Goal: Task Accomplishment & Management: Use online tool/utility

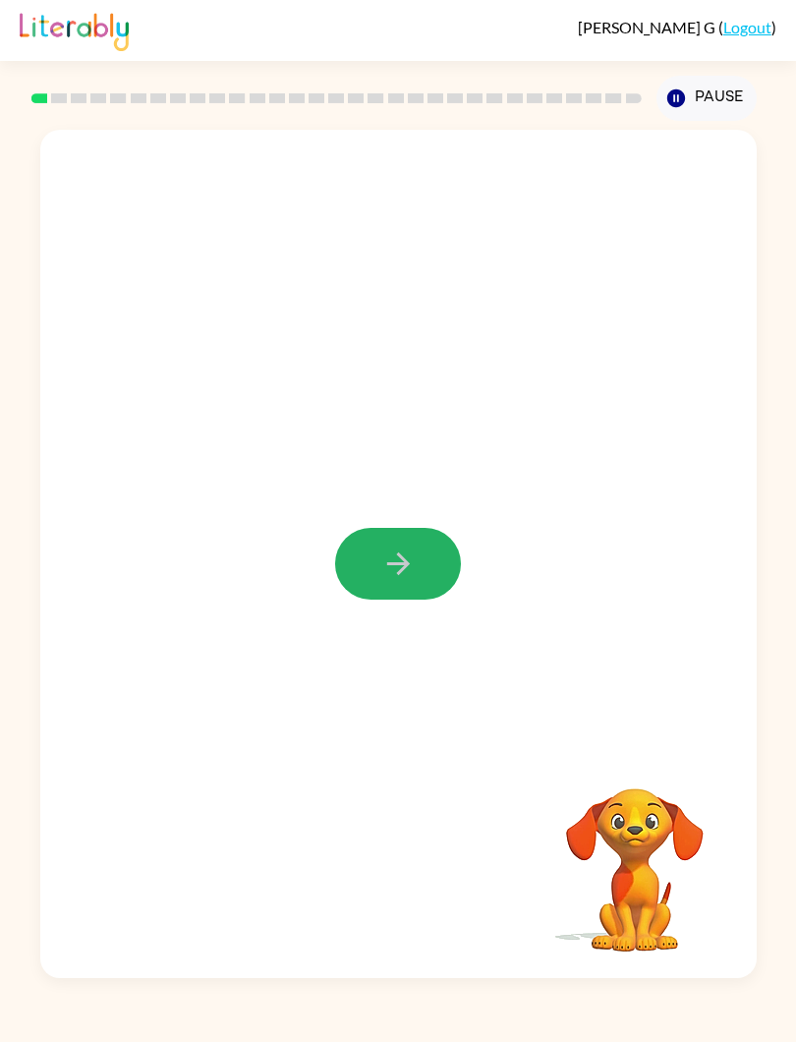
click at [426, 554] on button "button" at bounding box center [398, 564] width 126 height 72
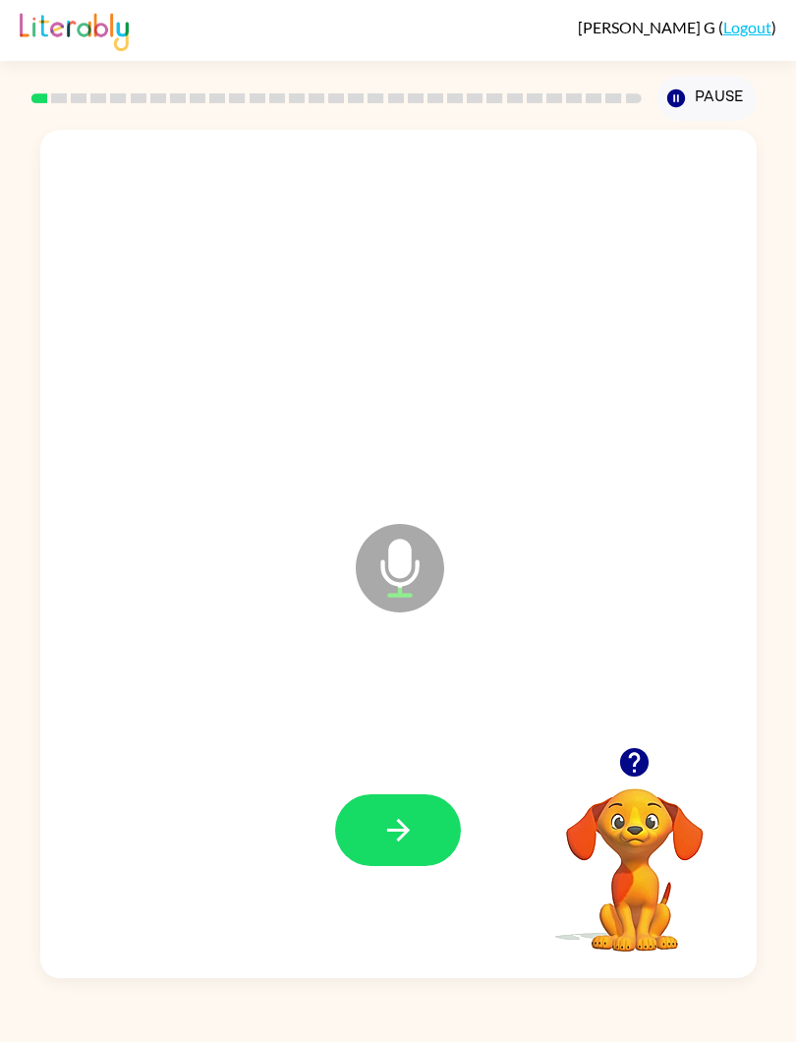
click at [423, 820] on button "button" at bounding box center [398, 830] width 126 height 72
click at [413, 565] on icon at bounding box center [400, 568] width 88 height 88
click at [393, 573] on icon "Microphone The Microphone is here when it is your turn to talk" at bounding box center [498, 592] width 295 height 147
click at [431, 825] on button "button" at bounding box center [398, 830] width 126 height 72
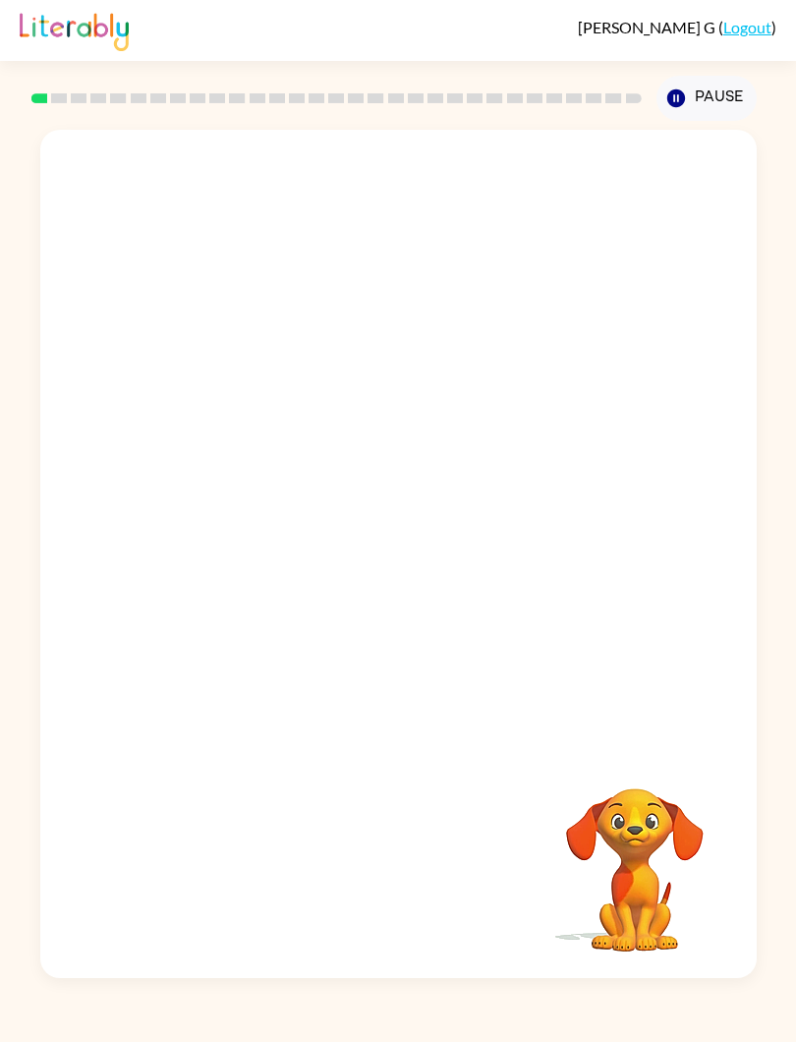
click at [334, 708] on div at bounding box center [398, 830] width 677 height 257
click at [357, 728] on div at bounding box center [398, 438] width 717 height 617
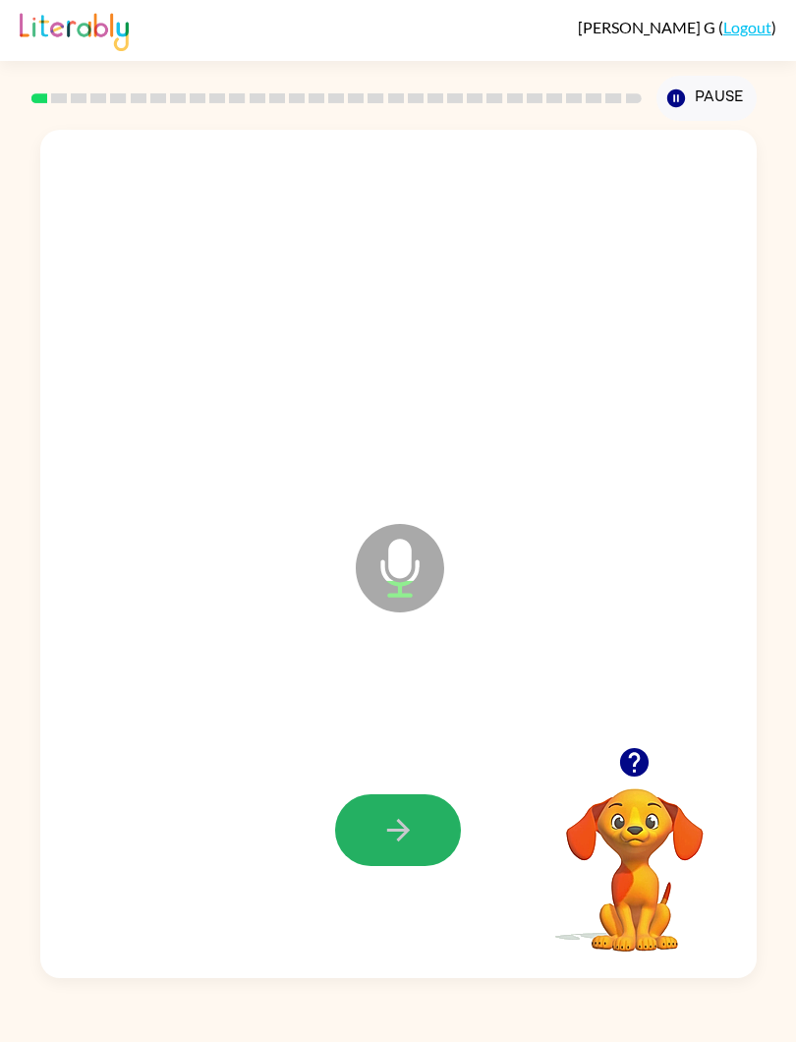
click at [358, 811] on button "button" at bounding box center [398, 830] width 126 height 72
click at [360, 838] on button "button" at bounding box center [398, 830] width 126 height 72
click at [666, 91] on icon "Pause" at bounding box center [676, 98] width 22 height 22
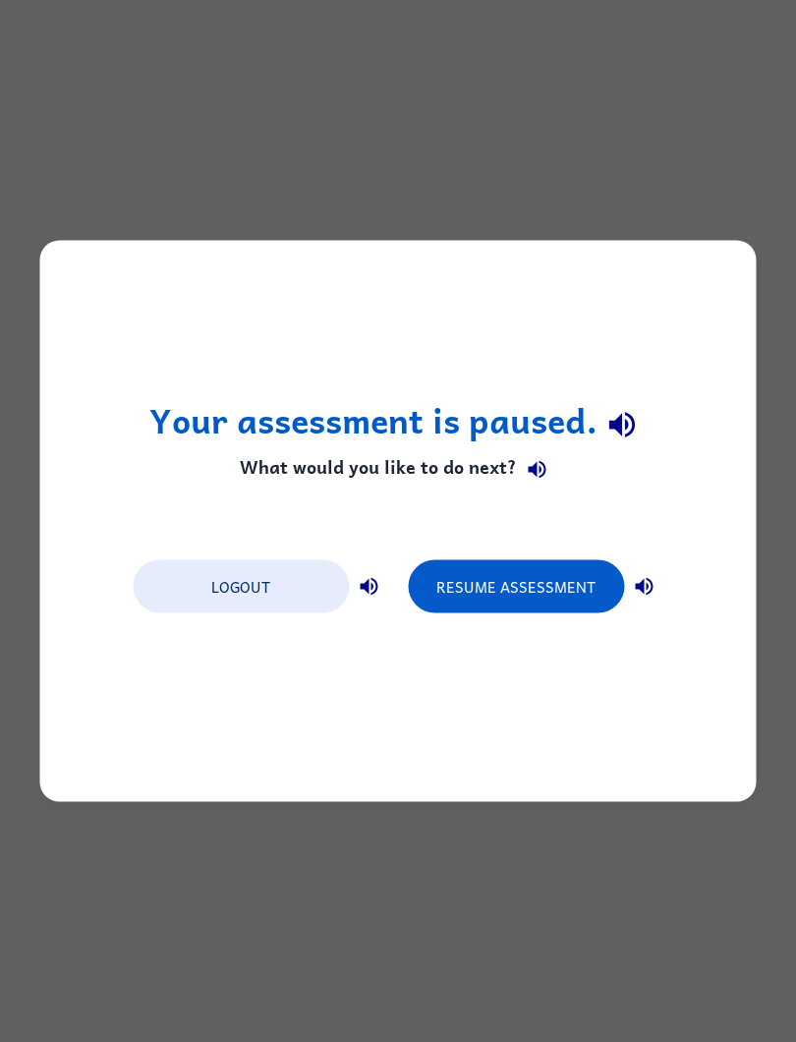
click at [241, 199] on div "Your assessment is paused. What would you like to do next? Logout Resume Assess…" at bounding box center [398, 521] width 796 height 1042
click at [114, 249] on div "Your assessment is paused. What would you like to do next? Logout Resume Assess…" at bounding box center [398, 521] width 717 height 561
click at [83, 215] on div "Your assessment is paused. What would you like to do next? Logout Resume Assess…" at bounding box center [398, 521] width 796 height 1042
click at [472, 599] on button "Resume Assessment" at bounding box center [516, 586] width 216 height 53
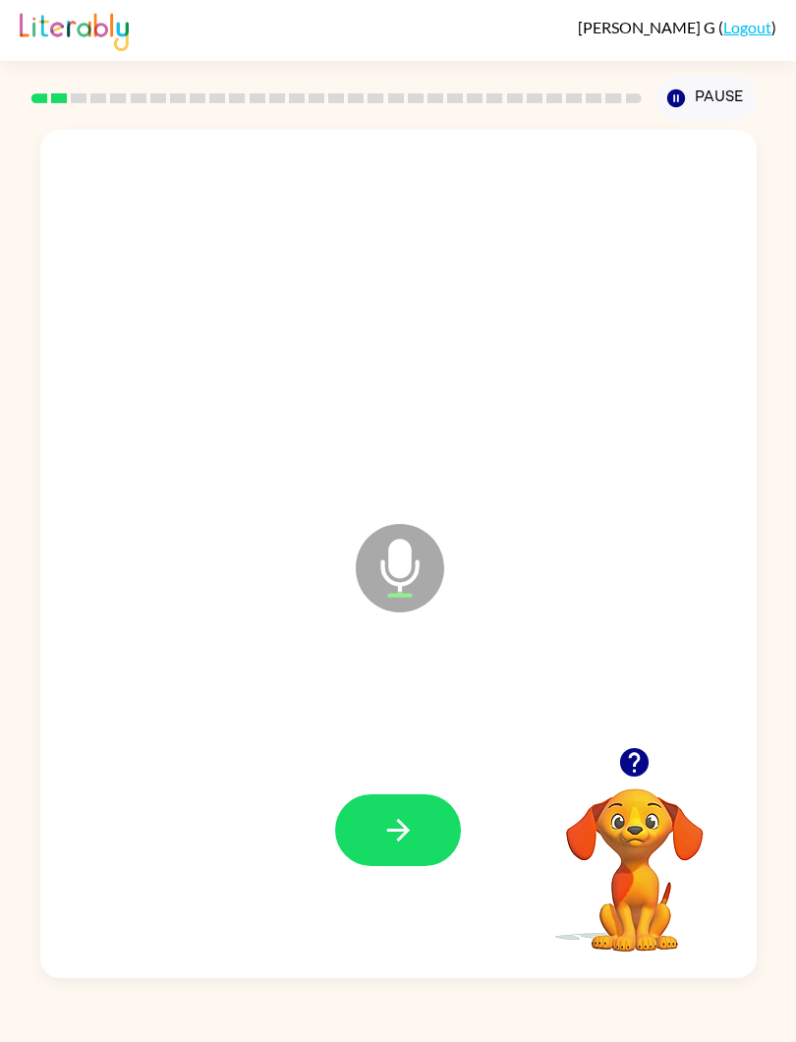
click at [344, 834] on button "button" at bounding box center [398, 830] width 126 height 72
click at [385, 829] on icon "button" at bounding box center [398, 830] width 34 height 34
click at [375, 824] on button "button" at bounding box center [398, 830] width 126 height 72
click at [445, 832] on button "button" at bounding box center [398, 830] width 126 height 72
click at [371, 804] on button "button" at bounding box center [398, 830] width 126 height 72
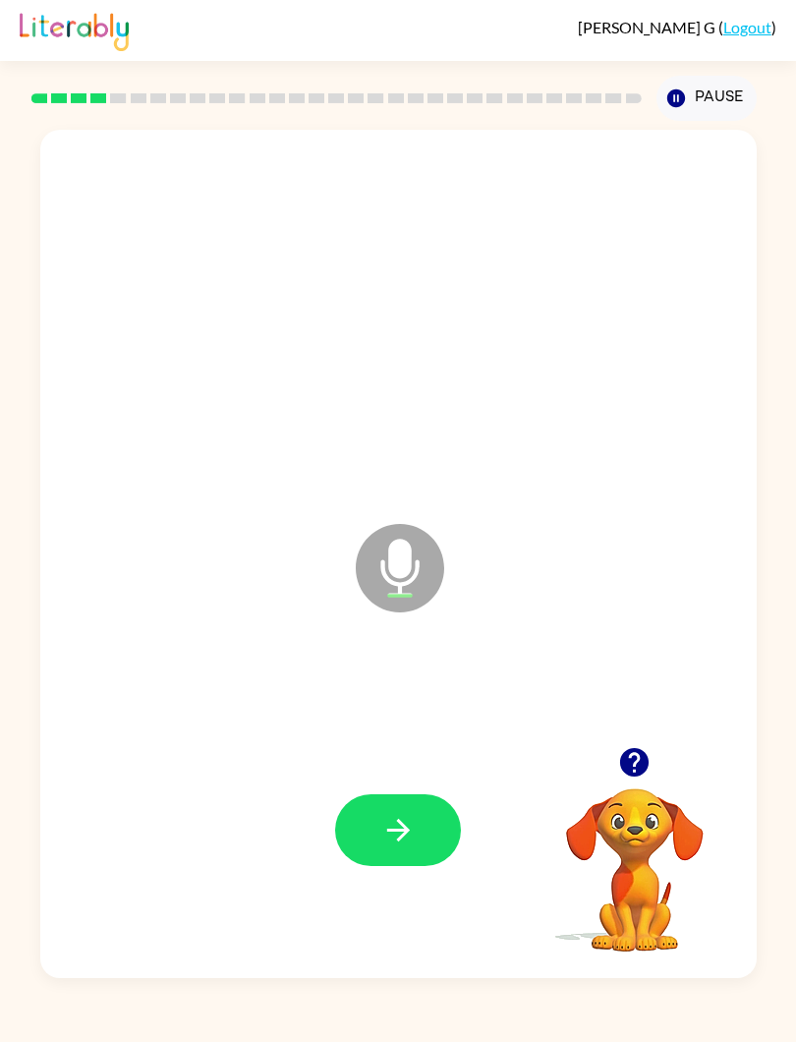
click at [234, 579] on div "Microphone The Microphone is here when it is your turn to talk" at bounding box center [351, 518] width 583 height 166
click at [686, 97] on icon "Pause" at bounding box center [676, 98] width 22 height 22
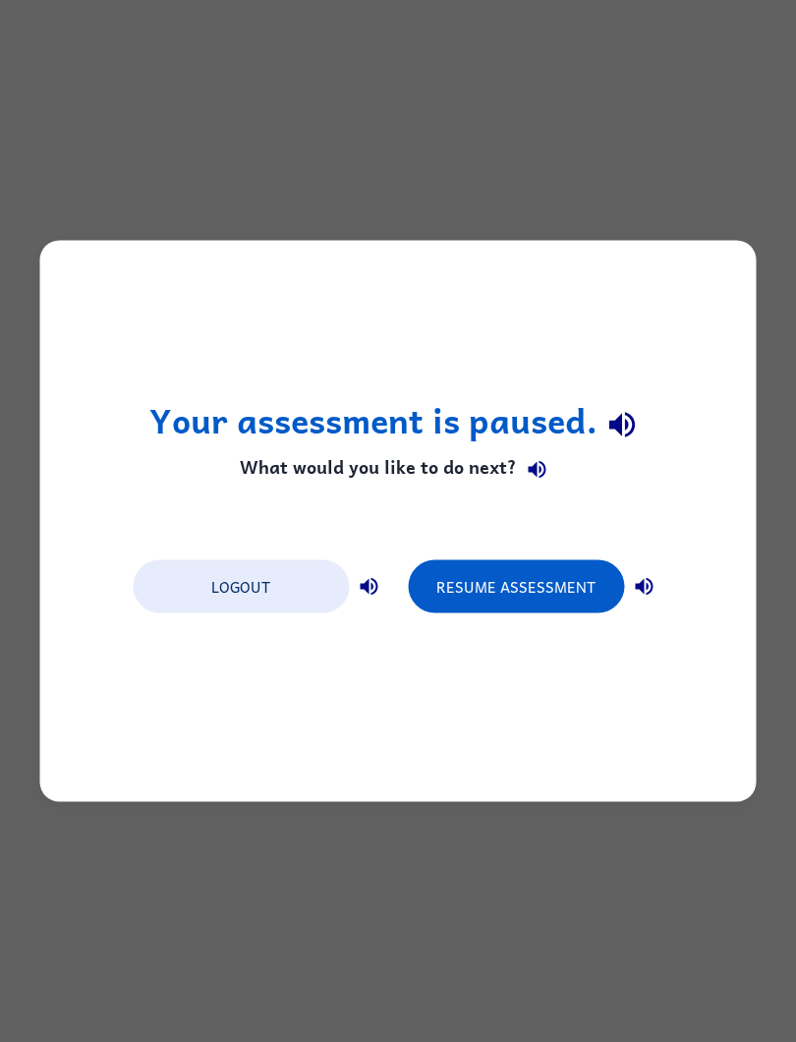
click at [161, 235] on div "Your assessment is paused. What would you like to do next? Logout Resume Assess…" at bounding box center [398, 521] width 796 height 1042
click at [79, 148] on div "Your assessment is paused. What would you like to do next? Logout Resume Assess…" at bounding box center [398, 521] width 796 height 1042
click at [29, 89] on div "Your assessment is paused. What would you like to do next? Logout Resume Assess…" at bounding box center [398, 521] width 796 height 1042
click at [536, 588] on button "Resume Assessment" at bounding box center [516, 586] width 216 height 53
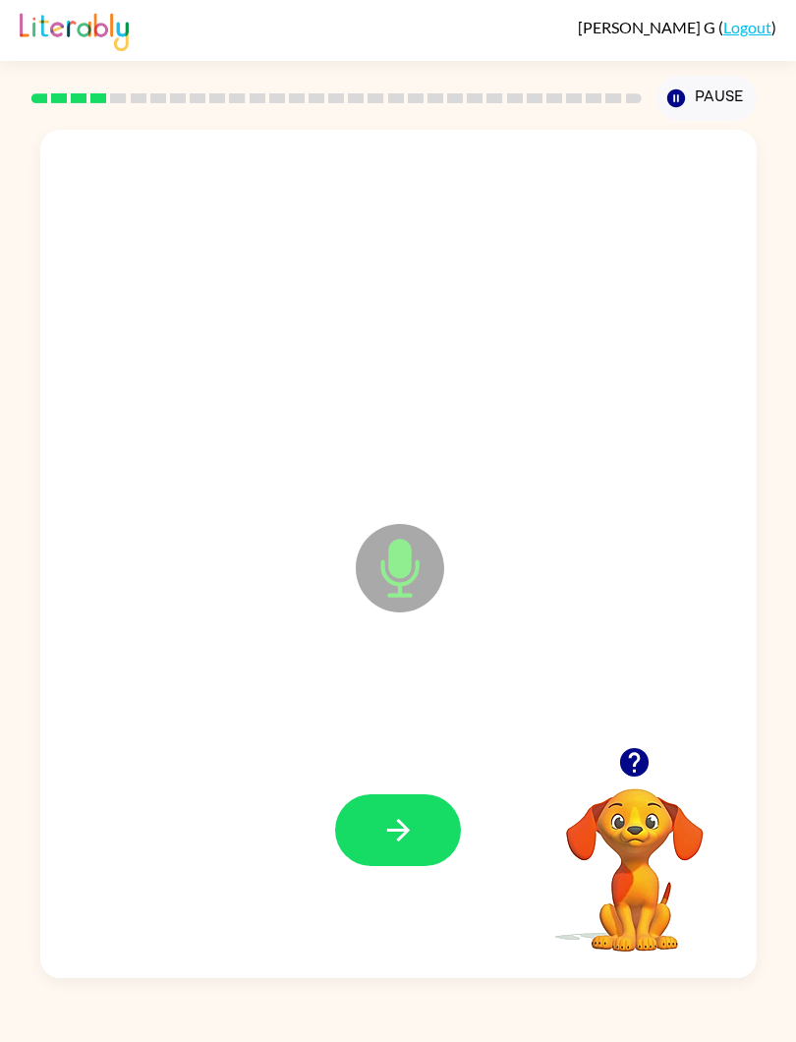
click at [404, 845] on icon "button" at bounding box center [398, 830] width 34 height 34
click at [383, 802] on button "button" at bounding box center [398, 830] width 126 height 72
click at [648, 756] on icon "button" at bounding box center [634, 762] width 34 height 34
click at [602, 861] on video "Your browser must support playing .mp4 files to use Literably. Please try using…" at bounding box center [635, 856] width 197 height 197
click at [673, 80] on button "Pause Pause" at bounding box center [707, 98] width 100 height 45
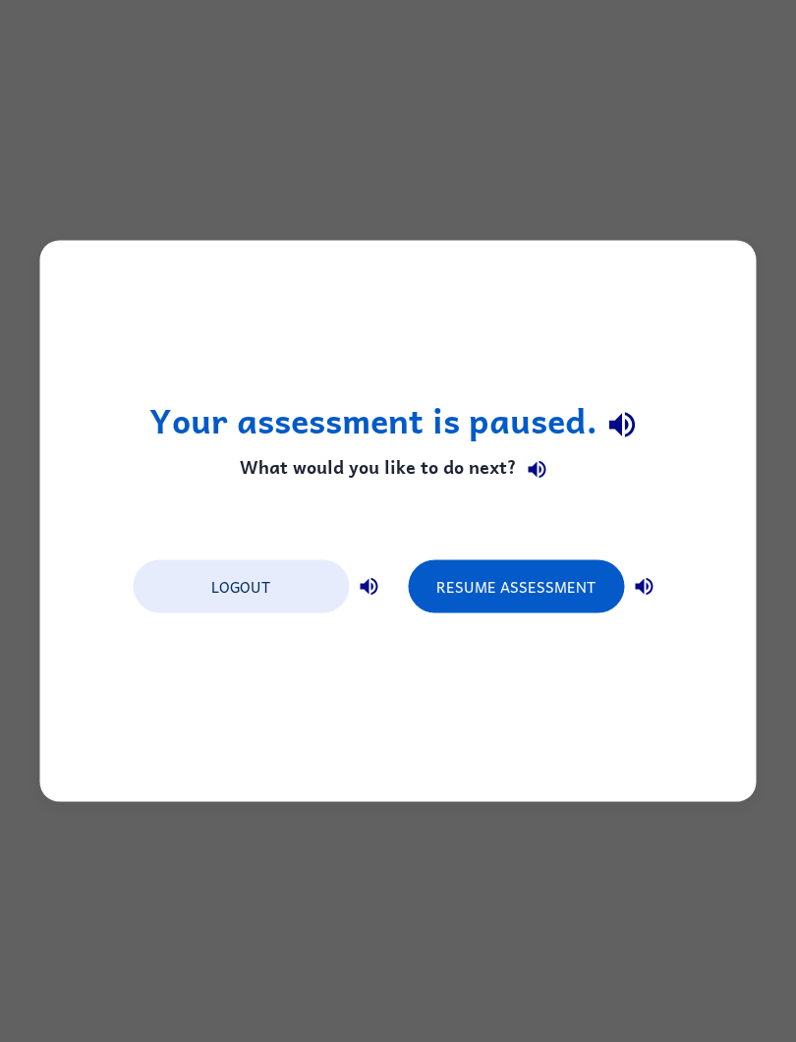
click at [544, 592] on button "Resume Assessment" at bounding box center [516, 586] width 216 height 53
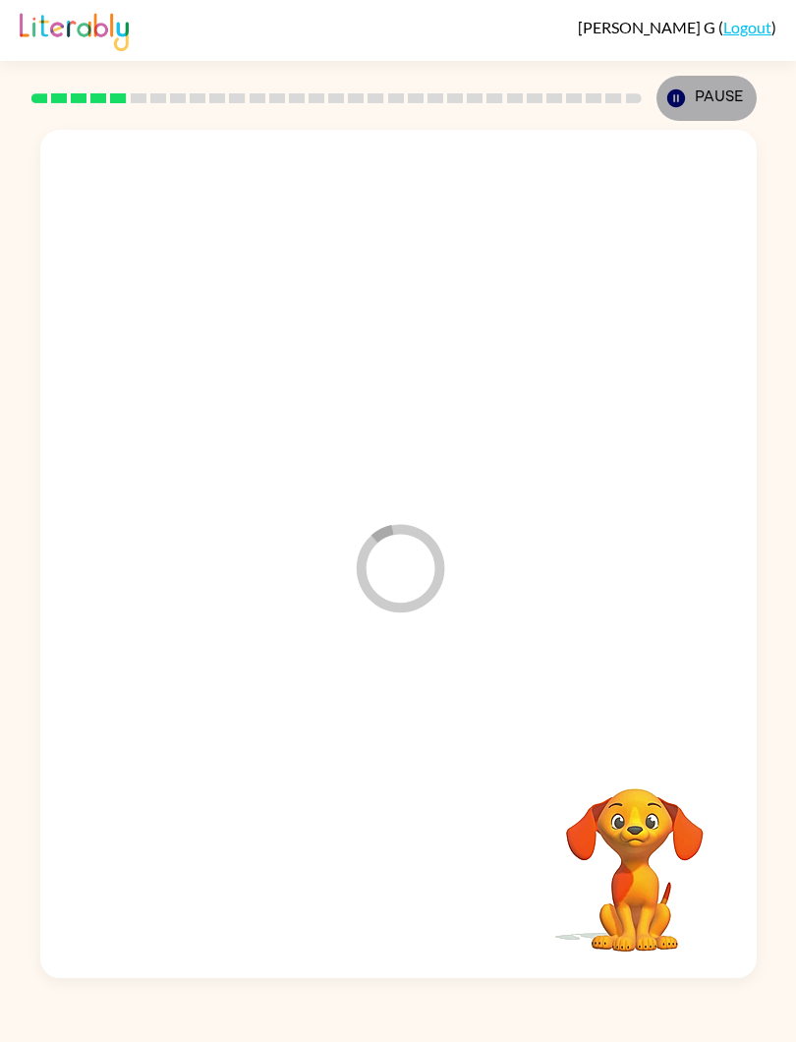
click at [685, 95] on icon "Pause" at bounding box center [676, 98] width 22 height 22
click at [686, 96] on icon "Pause" at bounding box center [676, 98] width 22 height 22
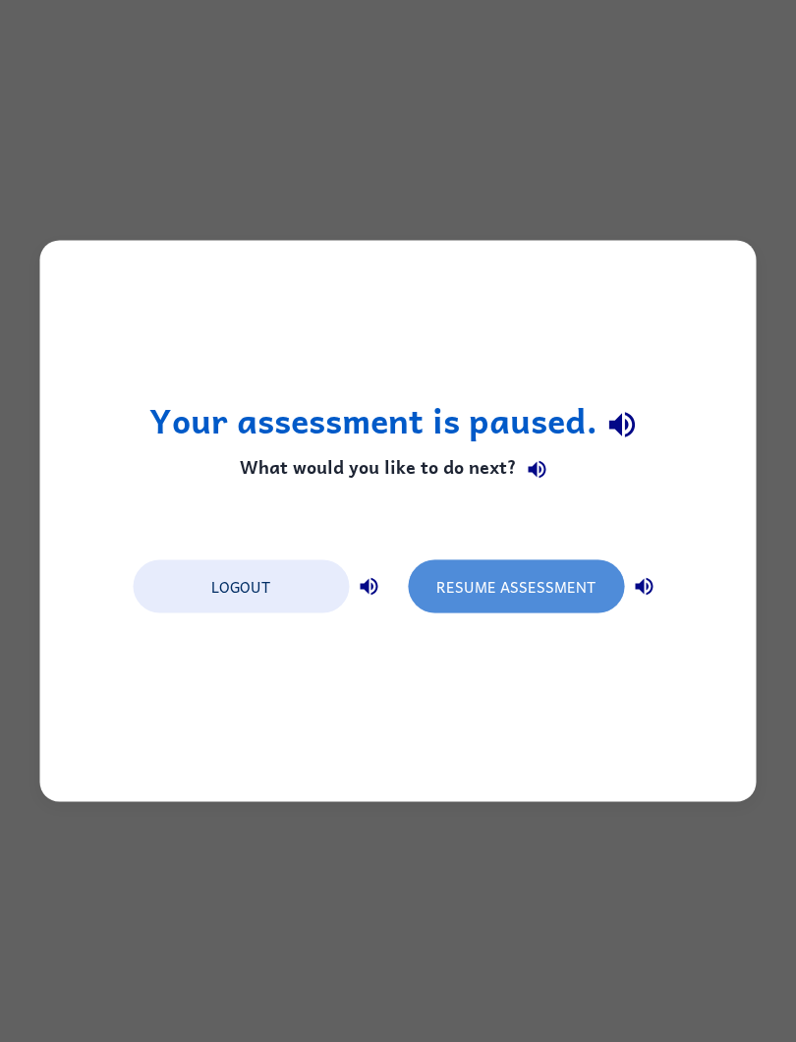
click at [570, 599] on button "Resume Assessment" at bounding box center [516, 586] width 216 height 53
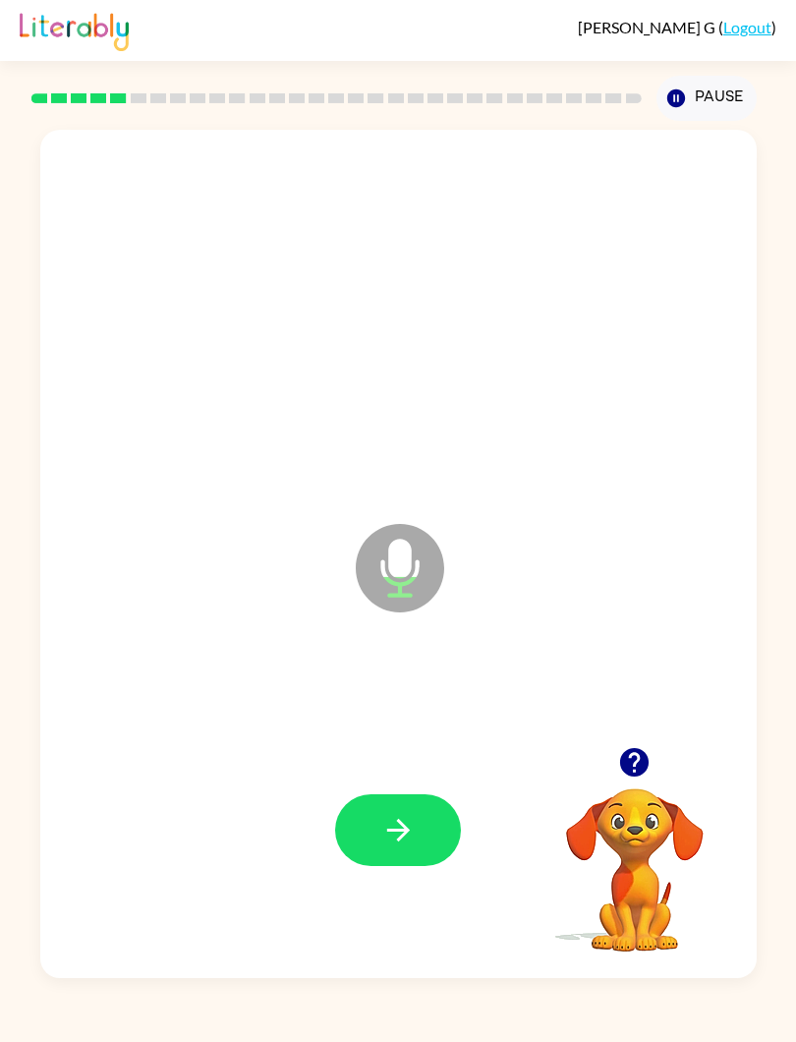
click at [400, 830] on icon "button" at bounding box center [398, 830] width 34 height 34
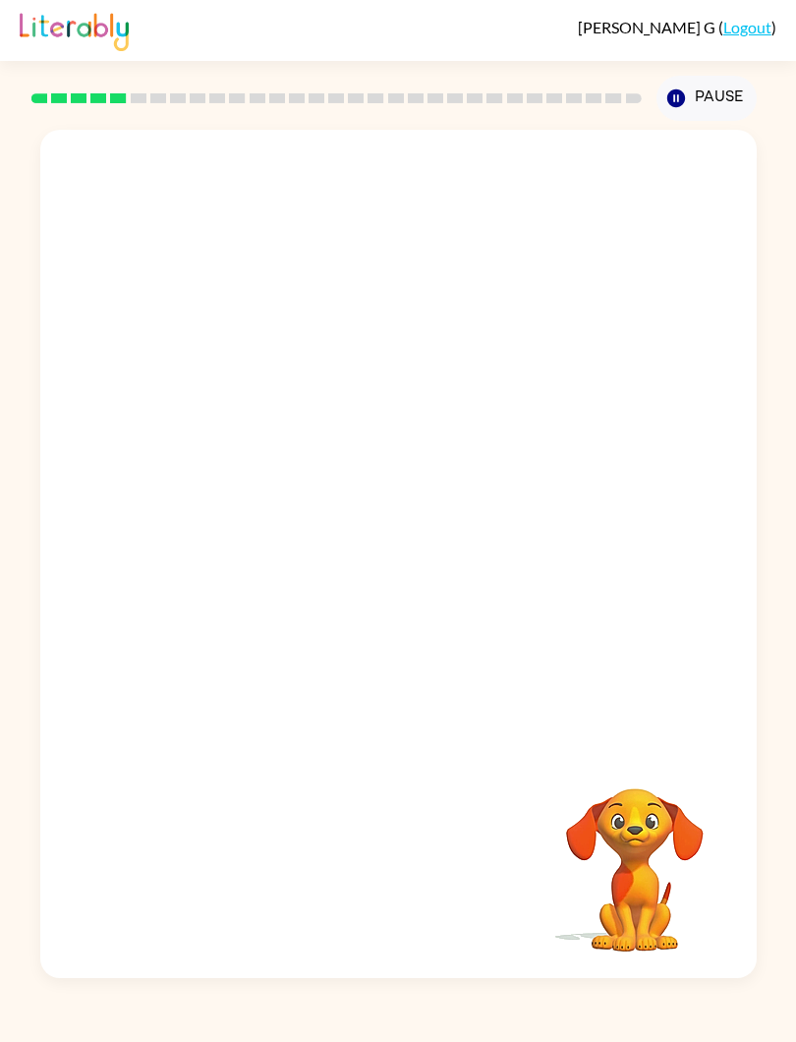
click at [512, 752] on div at bounding box center [398, 830] width 677 height 257
click at [673, 94] on icon "button" at bounding box center [676, 98] width 18 height 18
click at [663, 106] on button "Pause Pause" at bounding box center [707, 98] width 100 height 45
click at [689, 100] on button "Pause Pause" at bounding box center [707, 98] width 100 height 45
click at [675, 107] on icon "button" at bounding box center [676, 98] width 18 height 18
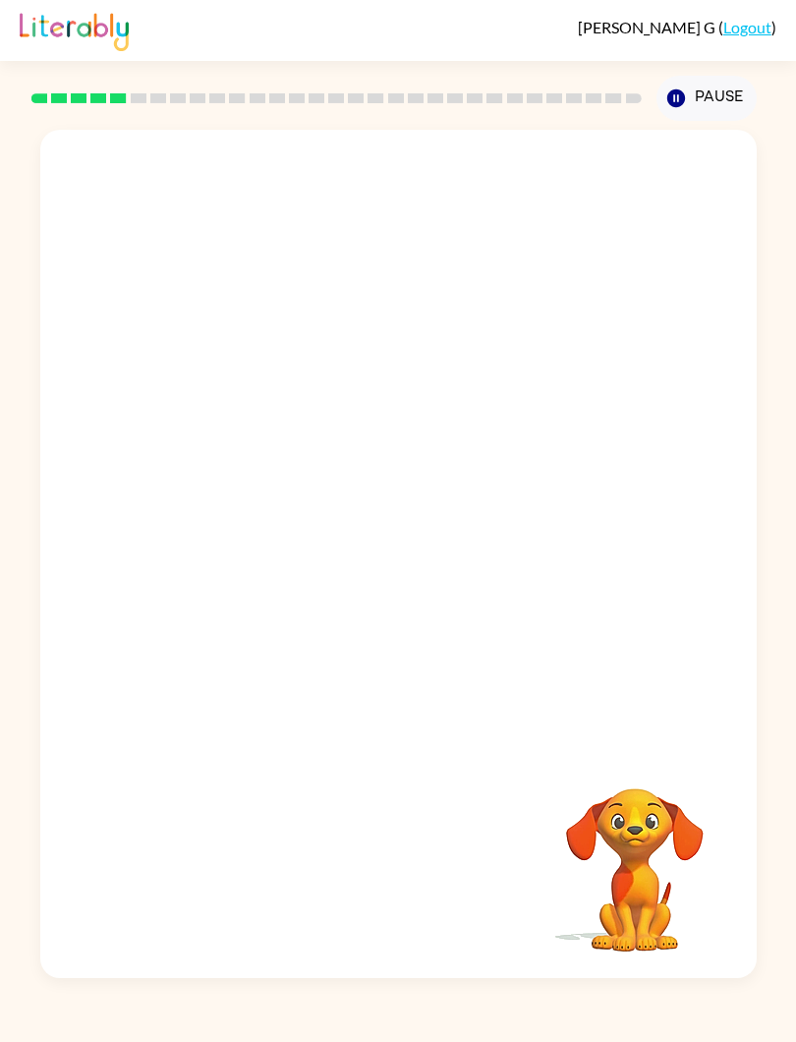
click at [669, 102] on icon "button" at bounding box center [676, 98] width 18 height 18
click at [667, 889] on video "Your browser must support playing .mp4 files to use Literably. Please try using…" at bounding box center [635, 856] width 197 height 197
click at [610, 847] on video "Your browser must support playing .mp4 files to use Literably. Please try using…" at bounding box center [635, 856] width 197 height 197
click at [616, 786] on video "Your browser must support playing .mp4 files to use Literably. Please try using…" at bounding box center [635, 856] width 197 height 197
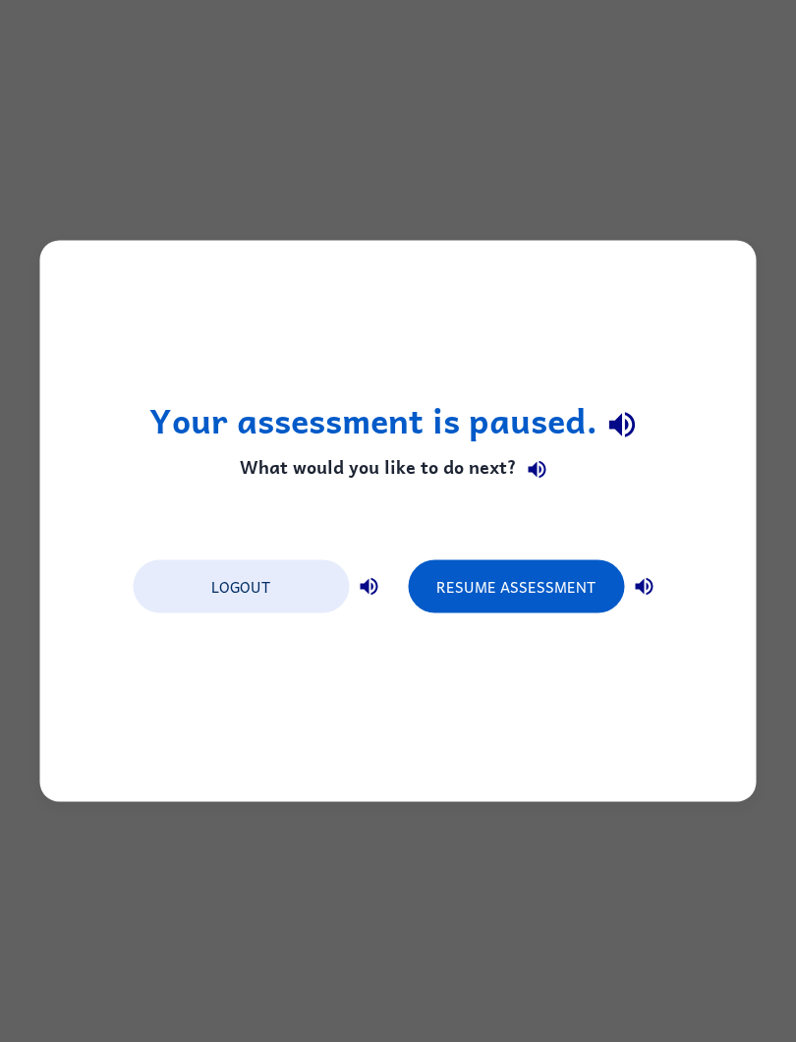
click at [526, 599] on button "Resume Assessment" at bounding box center [516, 586] width 216 height 53
click at [444, 561] on button "Resume Assessment" at bounding box center [516, 586] width 216 height 53
click at [457, 560] on button "Resume Assessment" at bounding box center [516, 586] width 216 height 53
click at [456, 586] on button "Resume Assessment" at bounding box center [516, 586] width 216 height 53
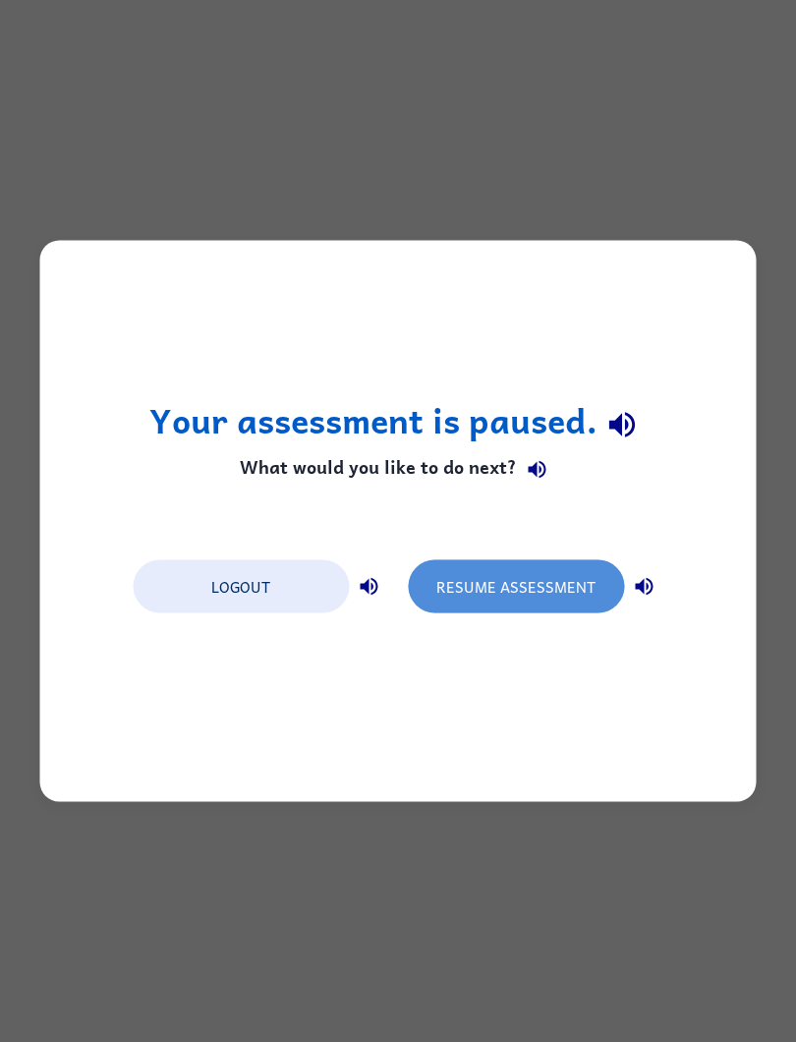
click at [461, 589] on button "Resume Assessment" at bounding box center [516, 586] width 216 height 53
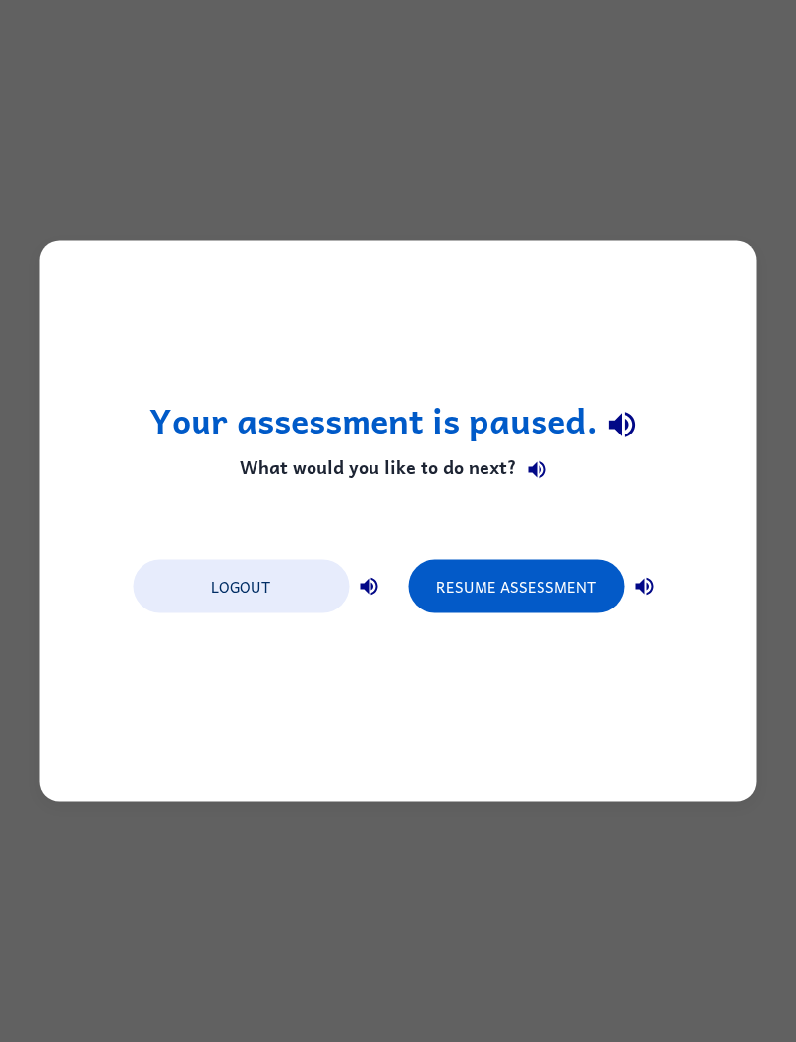
click at [460, 589] on button "Resume Assessment" at bounding box center [516, 586] width 216 height 53
click at [440, 574] on button "Resume Assessment" at bounding box center [516, 586] width 216 height 53
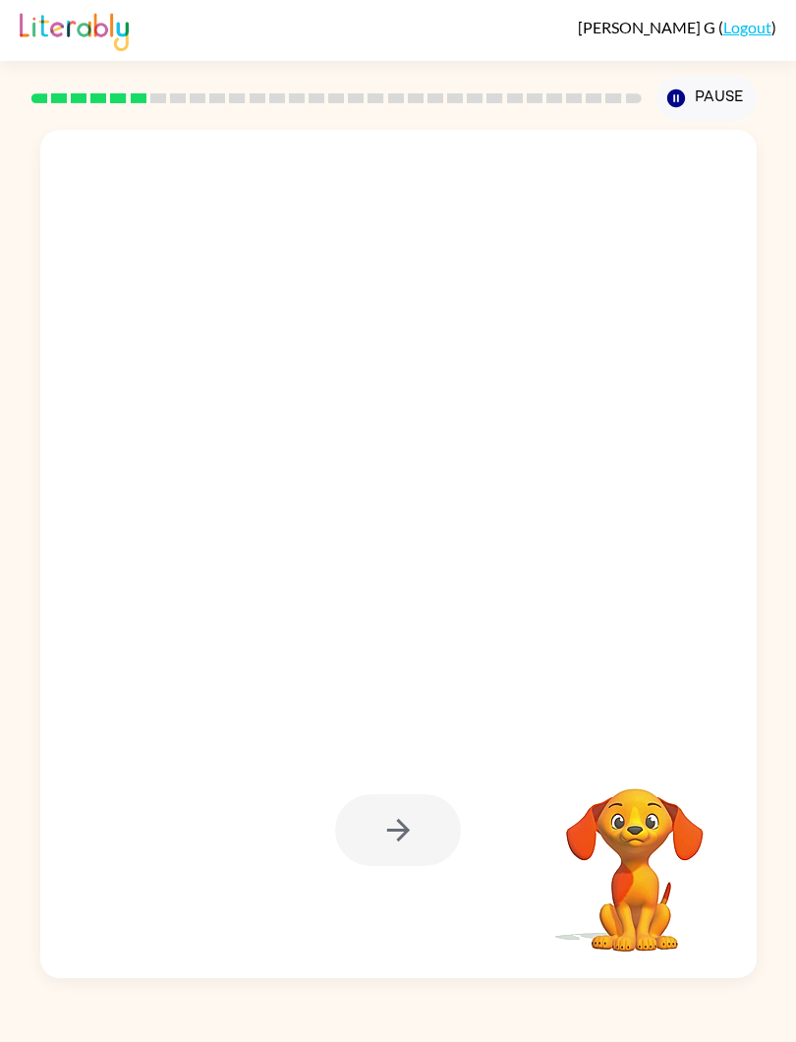
click at [401, 848] on div at bounding box center [398, 830] width 126 height 72
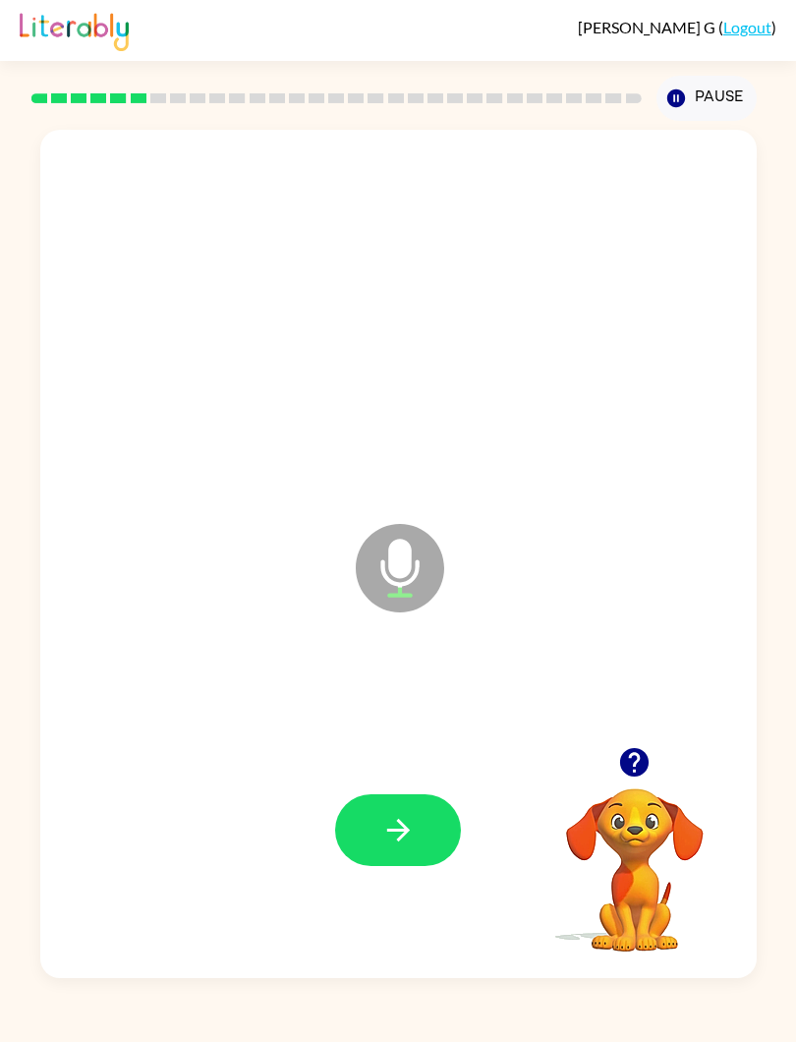
click at [631, 738] on button "button" at bounding box center [634, 762] width 50 height 50
click at [376, 806] on button "button" at bounding box center [398, 830] width 126 height 72
click at [613, 756] on button "button" at bounding box center [634, 762] width 50 height 50
click at [405, 822] on icon "button" at bounding box center [398, 830] width 34 height 34
click at [388, 828] on icon "button" at bounding box center [398, 830] width 34 height 34
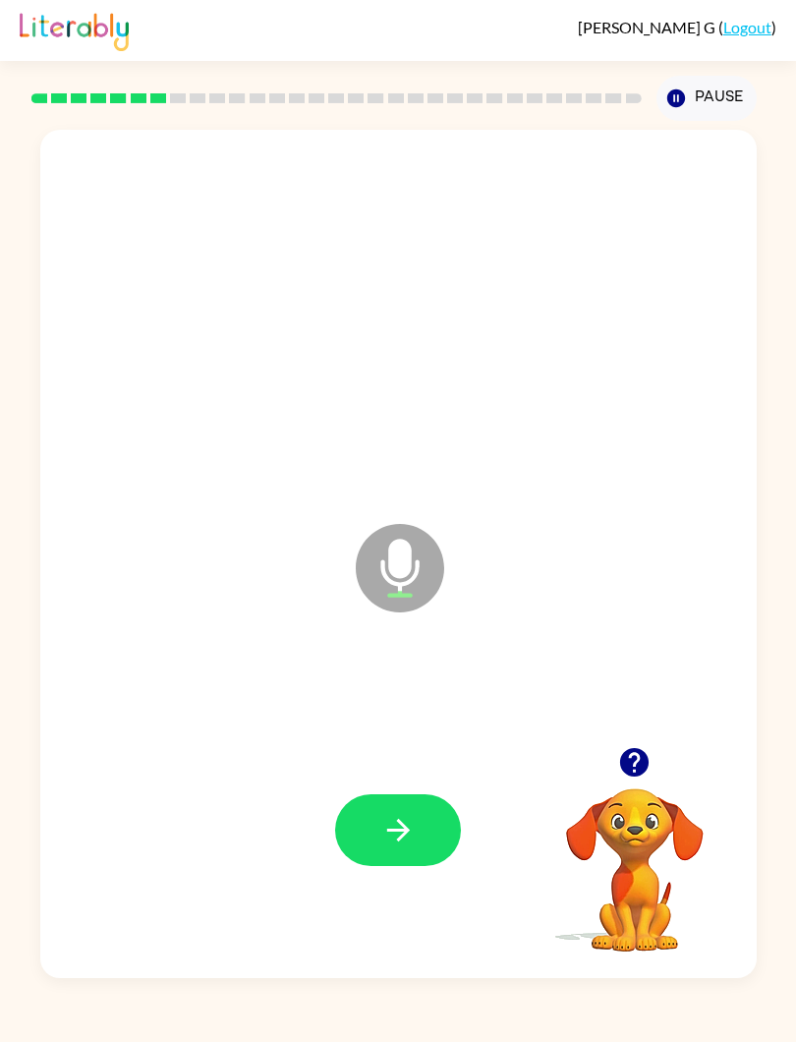
click at [655, 746] on div at bounding box center [635, 762] width 197 height 50
click at [635, 763] on icon "button" at bounding box center [634, 762] width 34 height 34
click at [390, 835] on icon "button" at bounding box center [398, 830] width 34 height 34
click at [364, 829] on button "button" at bounding box center [398, 830] width 126 height 72
click at [334, 850] on div at bounding box center [398, 830] width 677 height 257
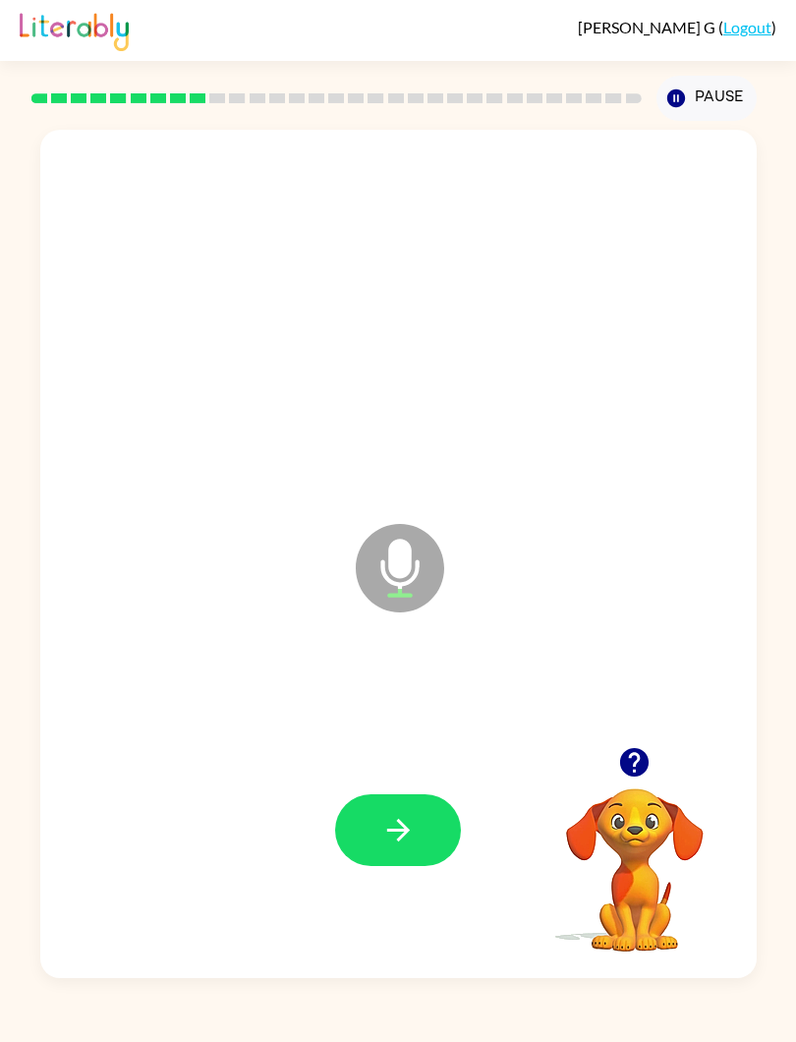
click at [368, 838] on button "button" at bounding box center [398, 830] width 126 height 72
click at [618, 735] on div at bounding box center [398, 830] width 677 height 257
click at [636, 772] on icon "button" at bounding box center [634, 762] width 29 height 29
click at [372, 816] on button "button" at bounding box center [398, 830] width 126 height 72
click at [357, 813] on button "button" at bounding box center [398, 830] width 126 height 72
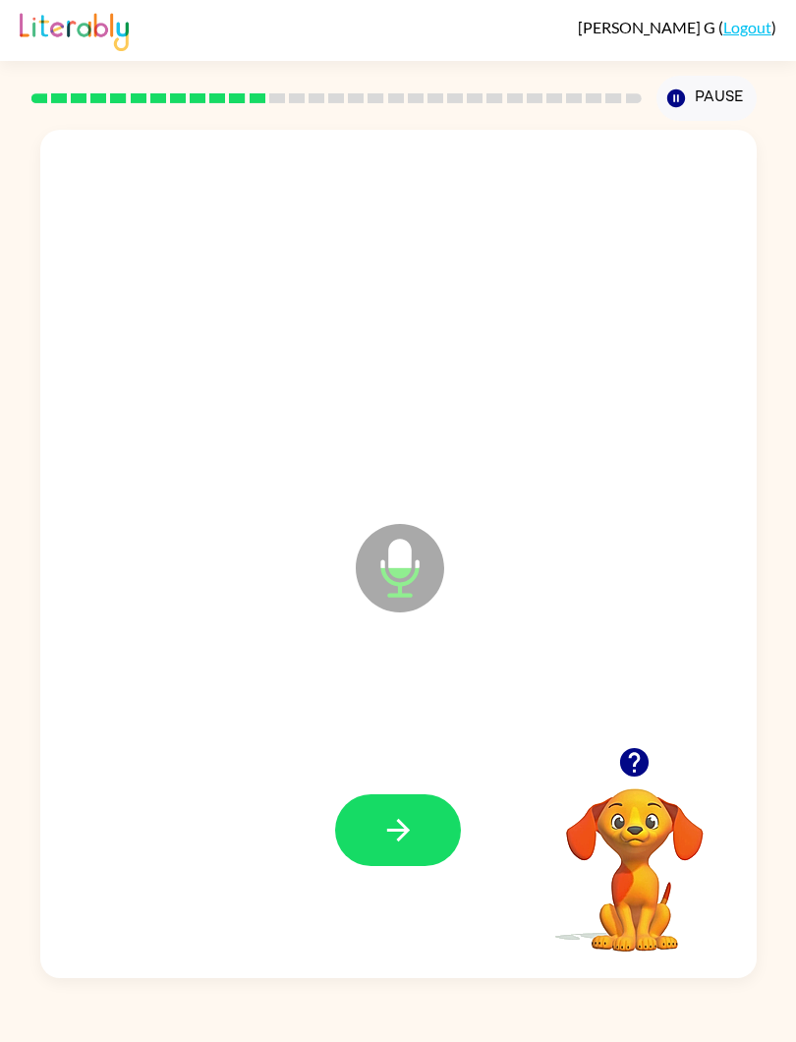
click at [362, 865] on button "button" at bounding box center [398, 830] width 126 height 72
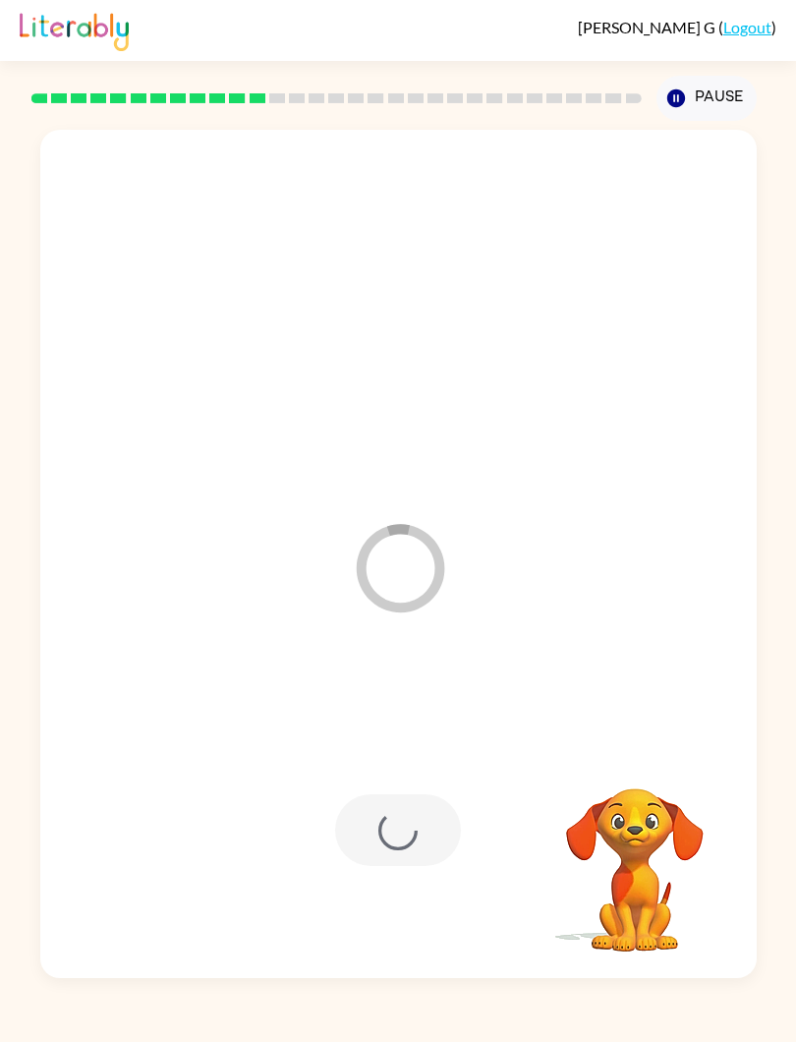
click at [682, 93] on icon "button" at bounding box center [676, 98] width 18 height 18
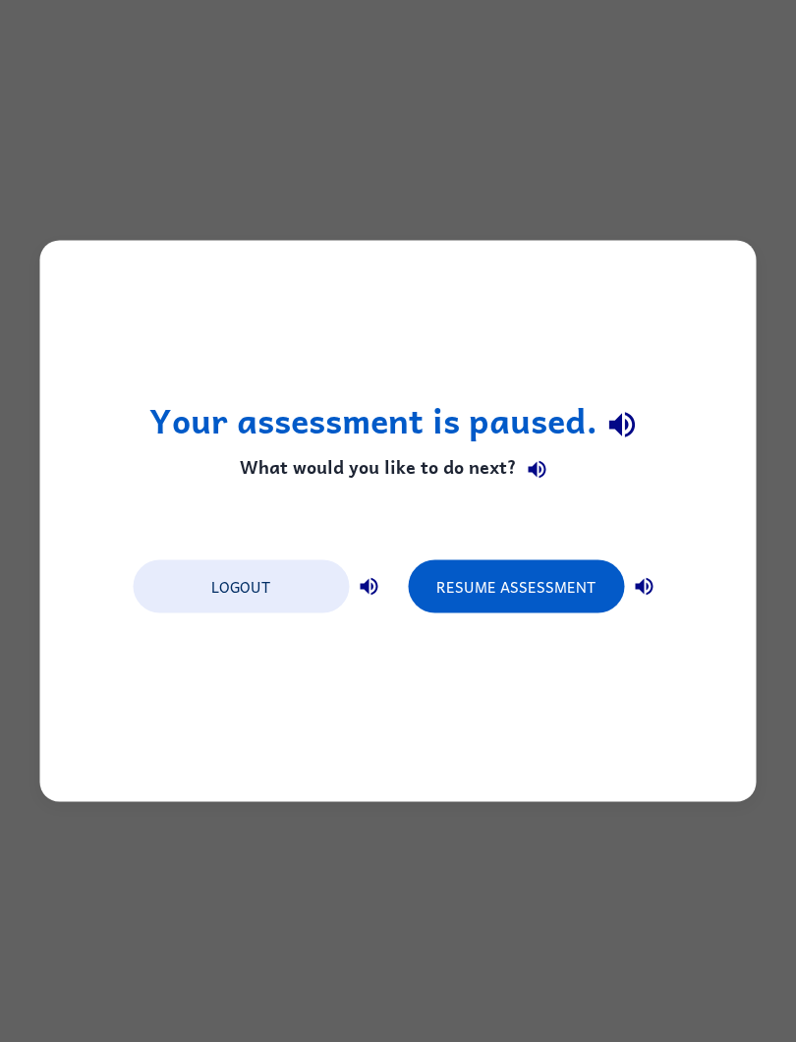
click at [546, 556] on div "Logout Resume Assessment" at bounding box center [398, 585] width 550 height 75
click at [537, 567] on button "Resume Assessment" at bounding box center [516, 586] width 216 height 53
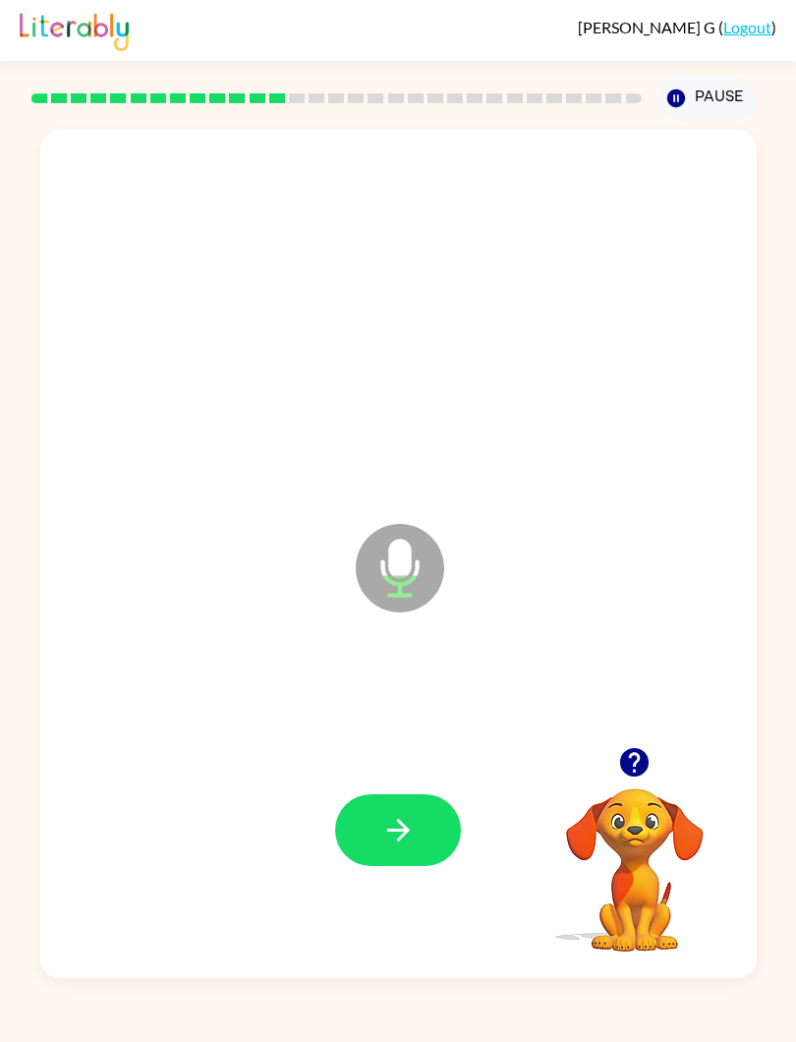
click at [381, 831] on icon "button" at bounding box center [398, 830] width 34 height 34
click at [386, 804] on button "button" at bounding box center [398, 830] width 126 height 72
click at [384, 797] on button "button" at bounding box center [398, 830] width 126 height 72
click at [630, 758] on icon "button" at bounding box center [634, 762] width 34 height 34
click at [627, 772] on icon "button" at bounding box center [634, 762] width 29 height 29
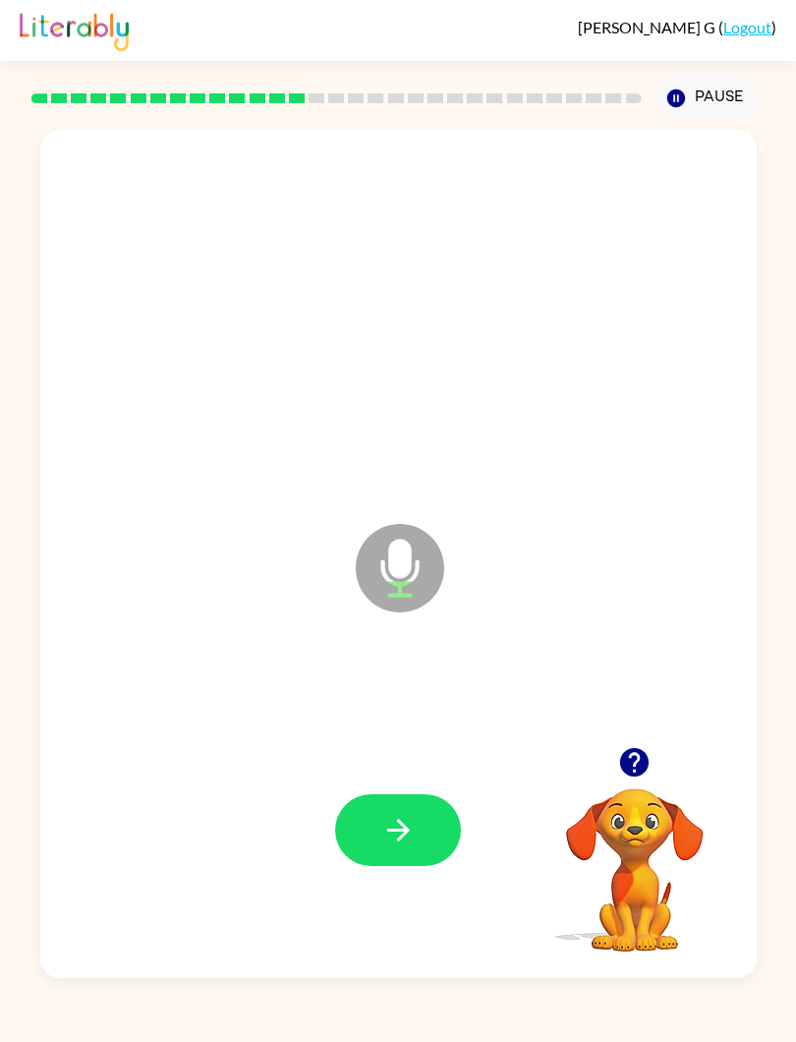
click at [408, 838] on icon "button" at bounding box center [398, 830] width 34 height 34
click at [383, 829] on icon "button" at bounding box center [398, 830] width 34 height 34
click at [376, 821] on button "button" at bounding box center [398, 830] width 126 height 72
click at [377, 842] on button "button" at bounding box center [398, 830] width 126 height 72
click at [362, 834] on button "button" at bounding box center [398, 830] width 126 height 72
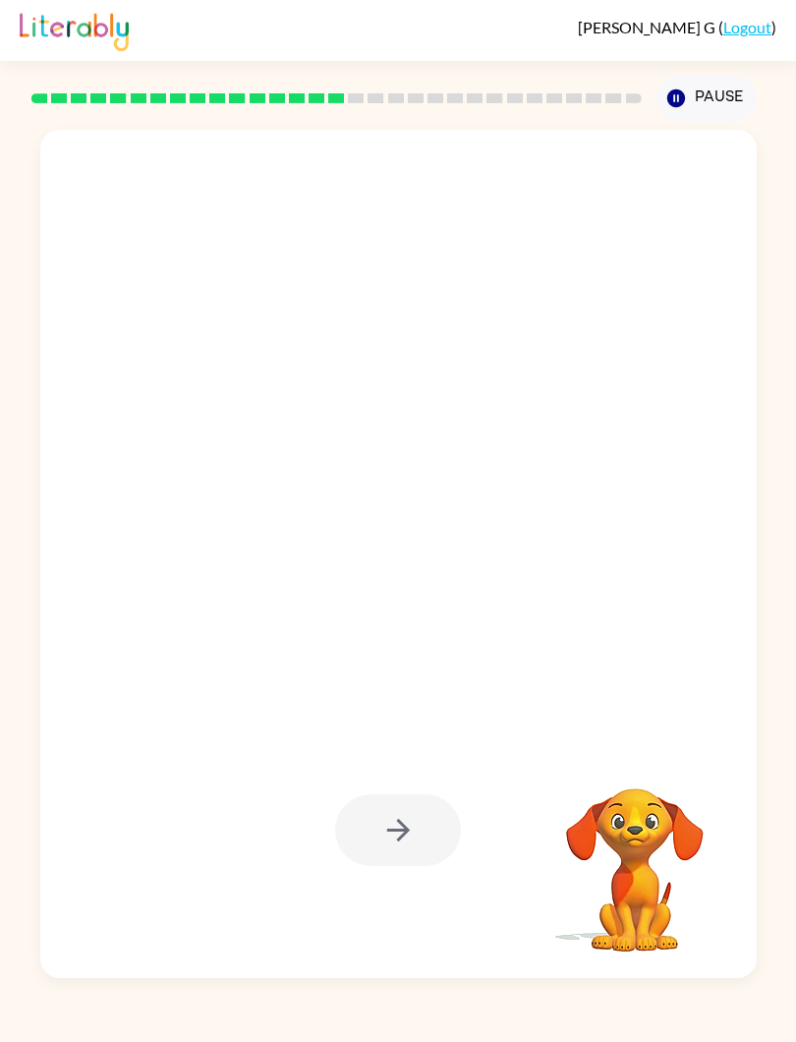
click at [49, 593] on div at bounding box center [398, 554] width 717 height 848
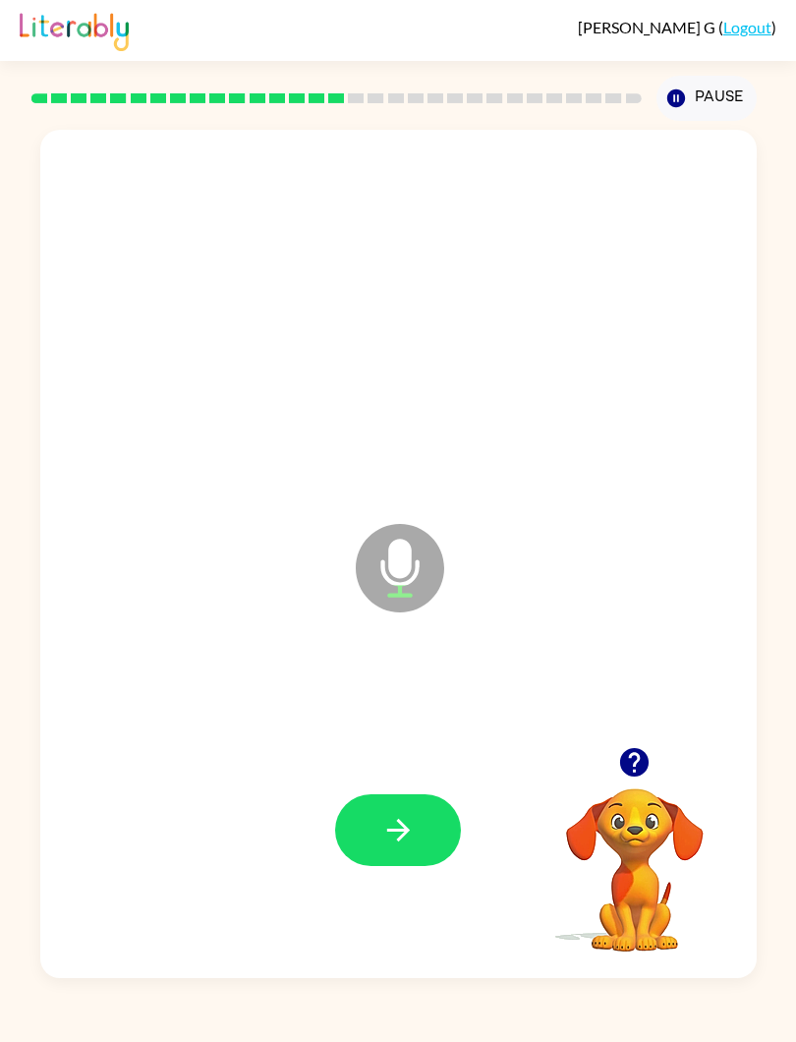
click at [364, 848] on button "button" at bounding box center [398, 830] width 126 height 72
click at [376, 810] on button "button" at bounding box center [398, 830] width 126 height 72
click at [363, 842] on button "button" at bounding box center [398, 830] width 126 height 72
click at [361, 836] on button "button" at bounding box center [398, 830] width 126 height 72
click at [358, 833] on button "button" at bounding box center [398, 830] width 126 height 72
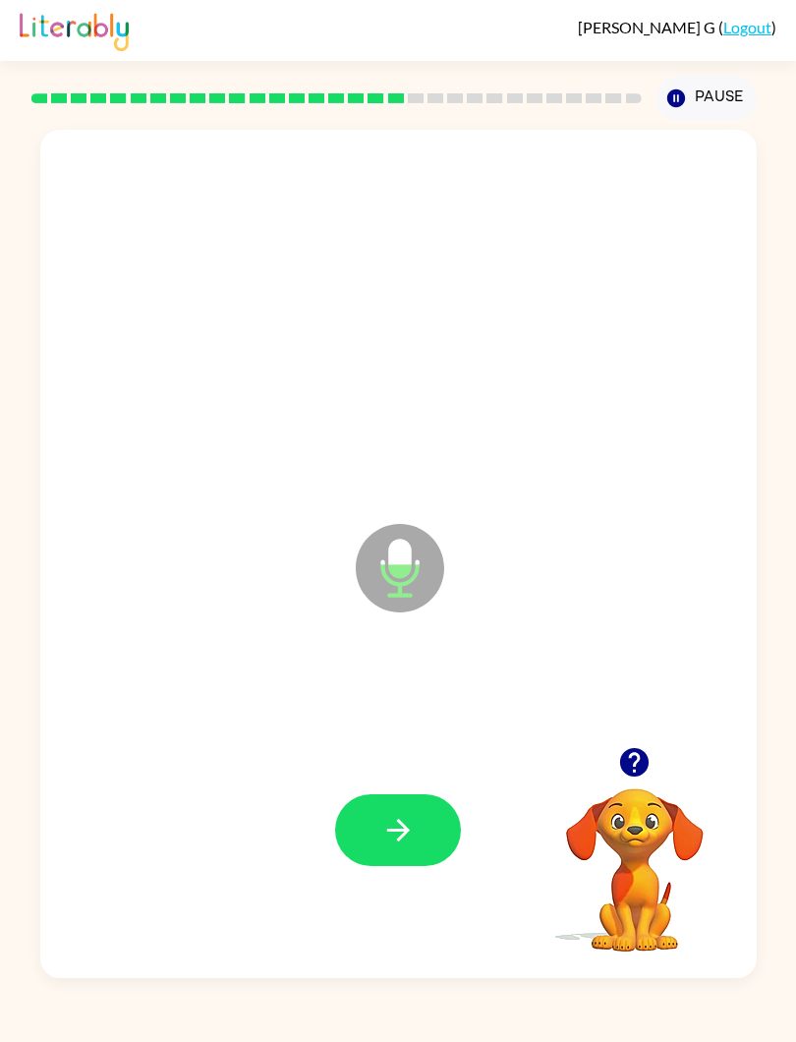
click at [381, 849] on button "button" at bounding box center [398, 830] width 126 height 72
click at [635, 780] on icon "button" at bounding box center [634, 762] width 34 height 34
click at [366, 796] on button "button" at bounding box center [398, 830] width 126 height 72
click at [381, 817] on icon "button" at bounding box center [398, 830] width 34 height 34
click at [370, 782] on div at bounding box center [398, 830] width 677 height 257
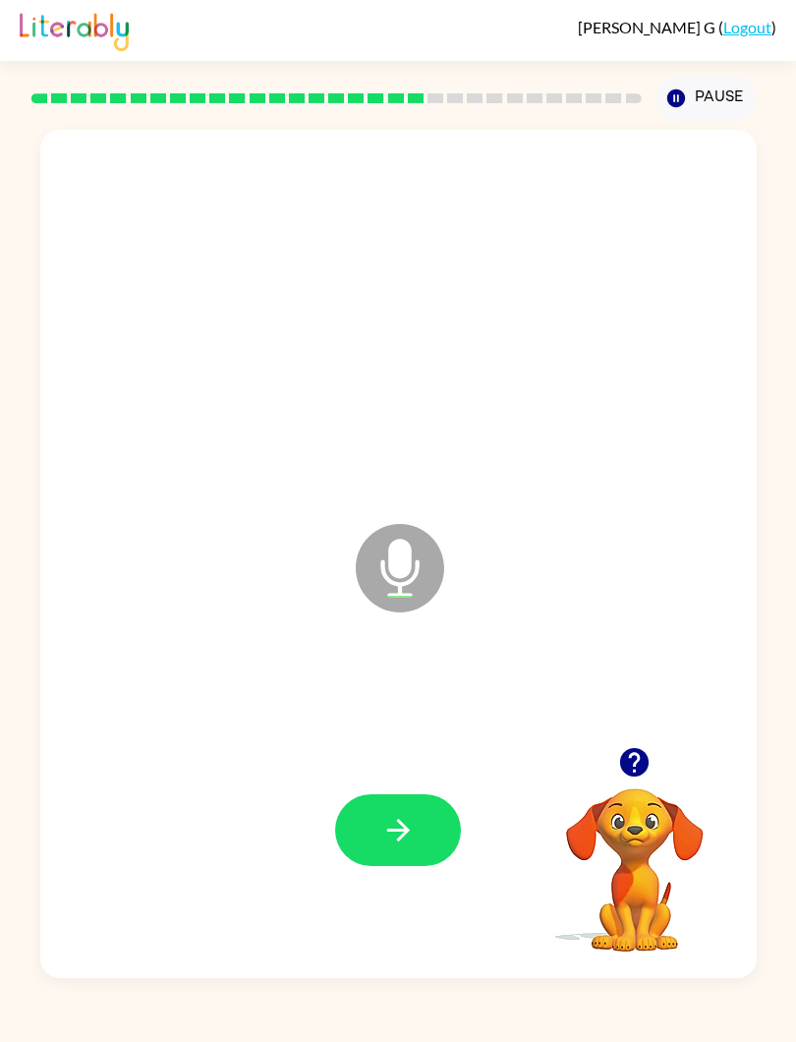
click at [339, 817] on button "button" at bounding box center [398, 830] width 126 height 72
click at [458, 831] on button "button" at bounding box center [398, 830] width 126 height 72
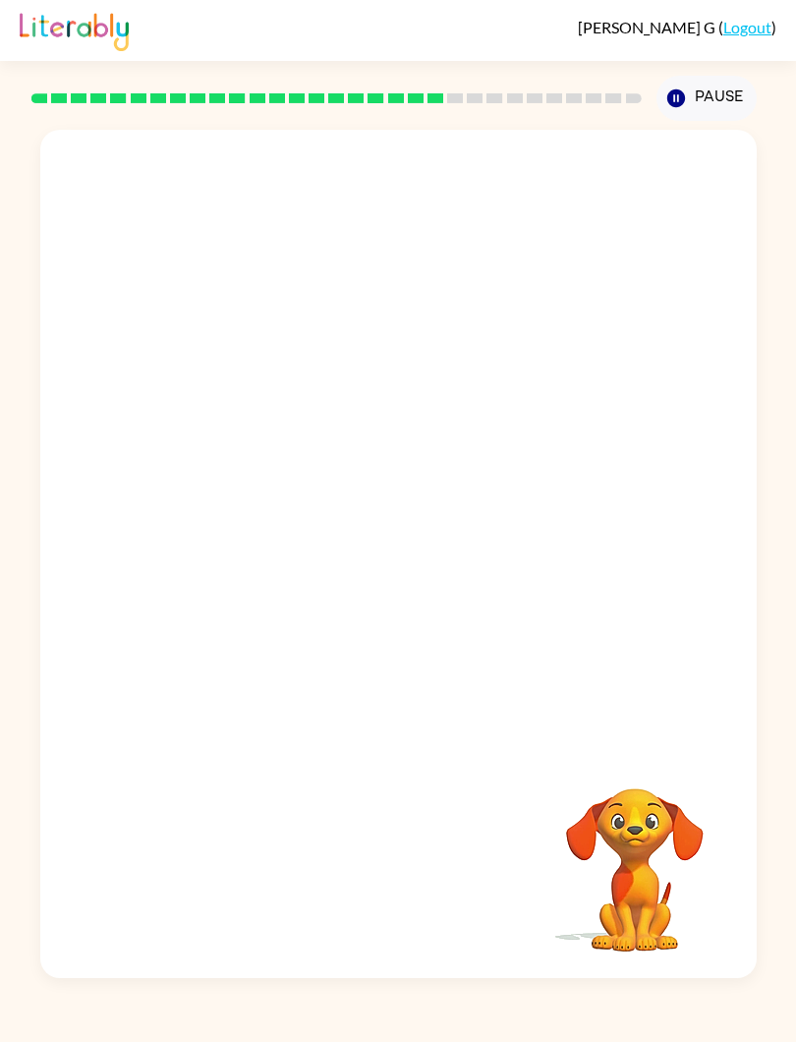
click at [767, 348] on div "Your browser must support playing .mp4 files to use Literably. Please try using…" at bounding box center [398, 549] width 796 height 857
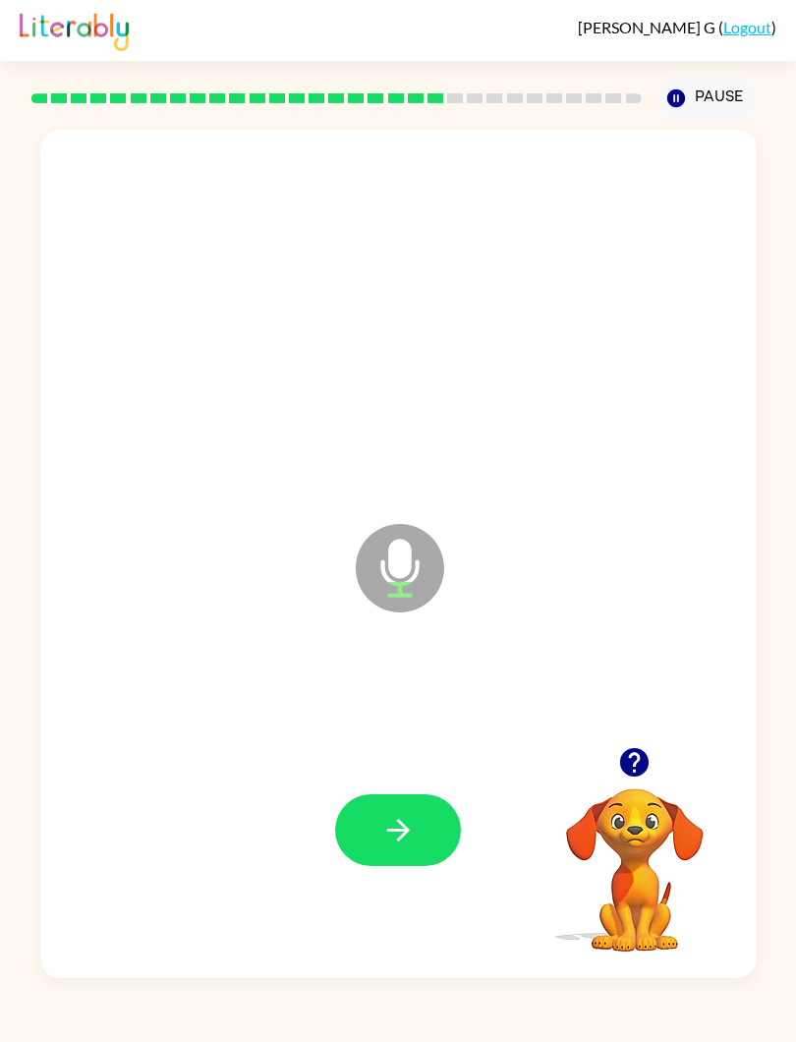
click at [387, 817] on icon "button" at bounding box center [398, 830] width 34 height 34
click at [394, 819] on icon "button" at bounding box center [398, 830] width 34 height 34
click at [628, 760] on icon "button" at bounding box center [634, 762] width 29 height 29
click at [417, 822] on button "button" at bounding box center [398, 830] width 126 height 72
click at [379, 833] on button "button" at bounding box center [398, 830] width 126 height 72
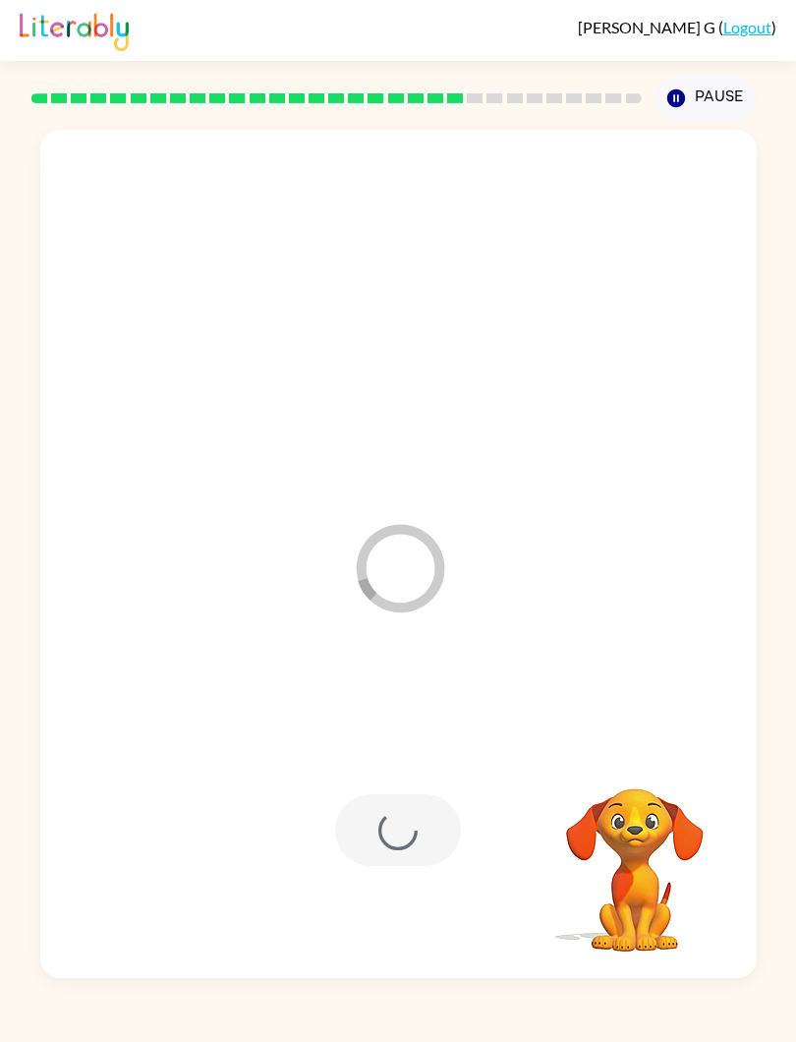
click at [138, 556] on div "Loader Your response is being sent to our graders" at bounding box center [351, 518] width 583 height 166
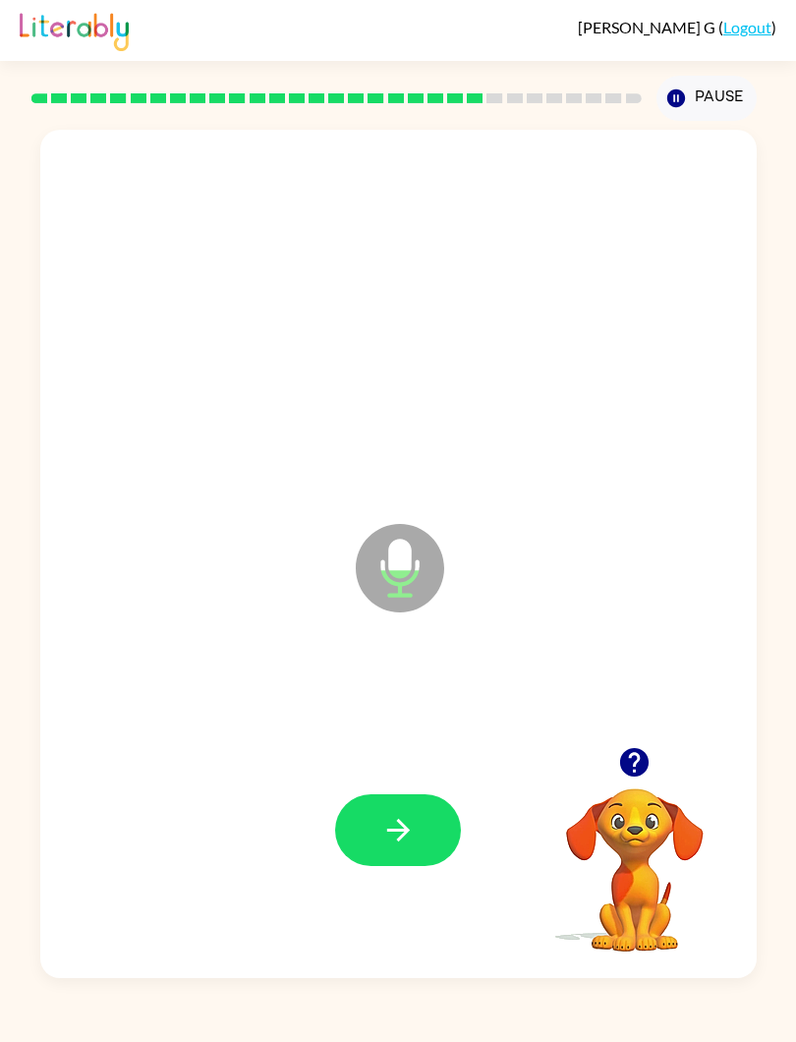
click at [370, 812] on button "button" at bounding box center [398, 830] width 126 height 72
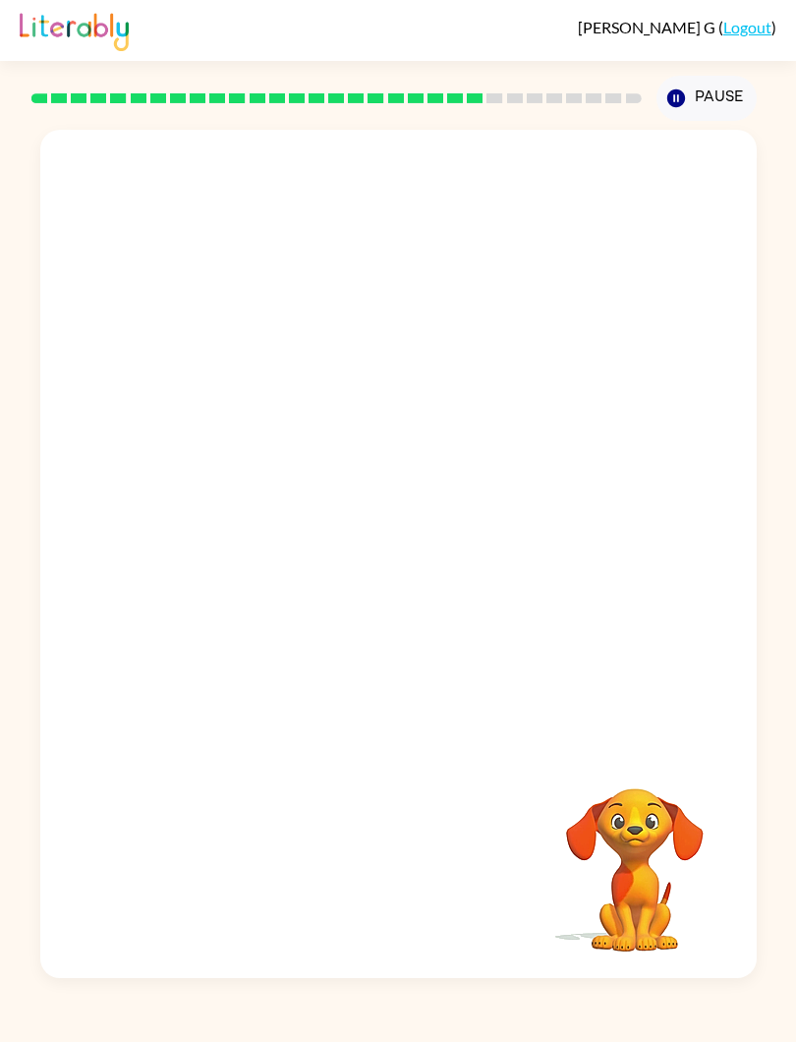
click at [140, 570] on div at bounding box center [351, 518] width 583 height 166
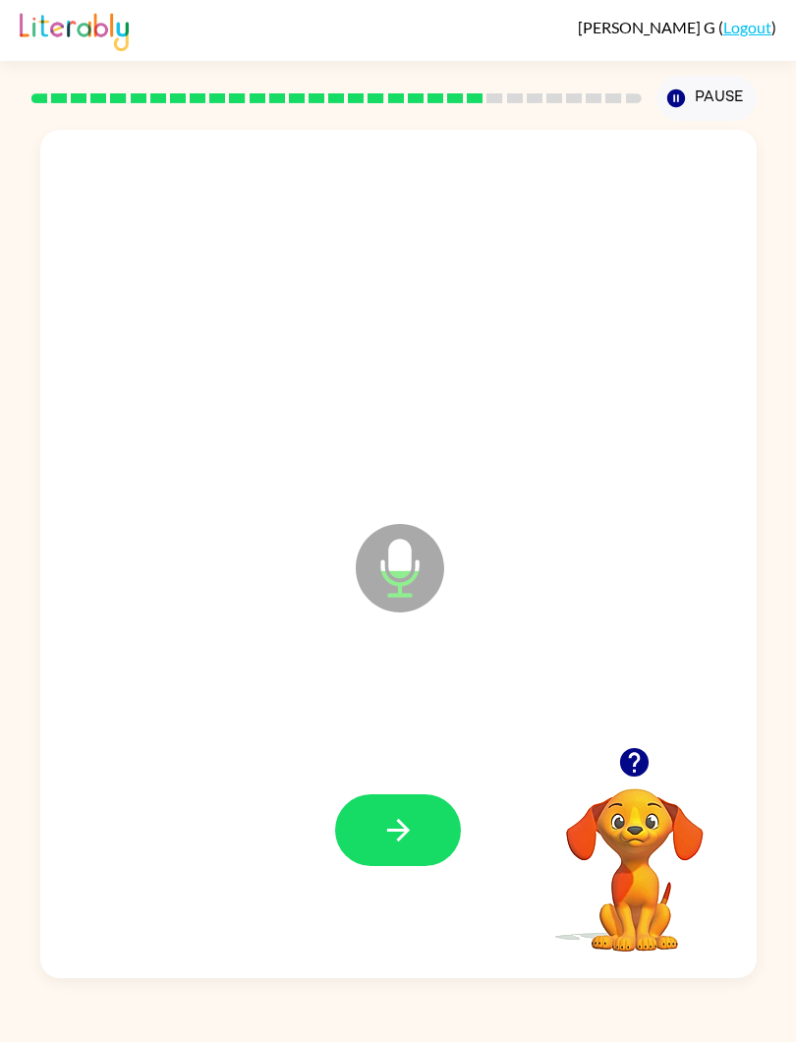
click at [377, 834] on button "button" at bounding box center [398, 830] width 126 height 72
click at [369, 832] on button "button" at bounding box center [398, 830] width 126 height 72
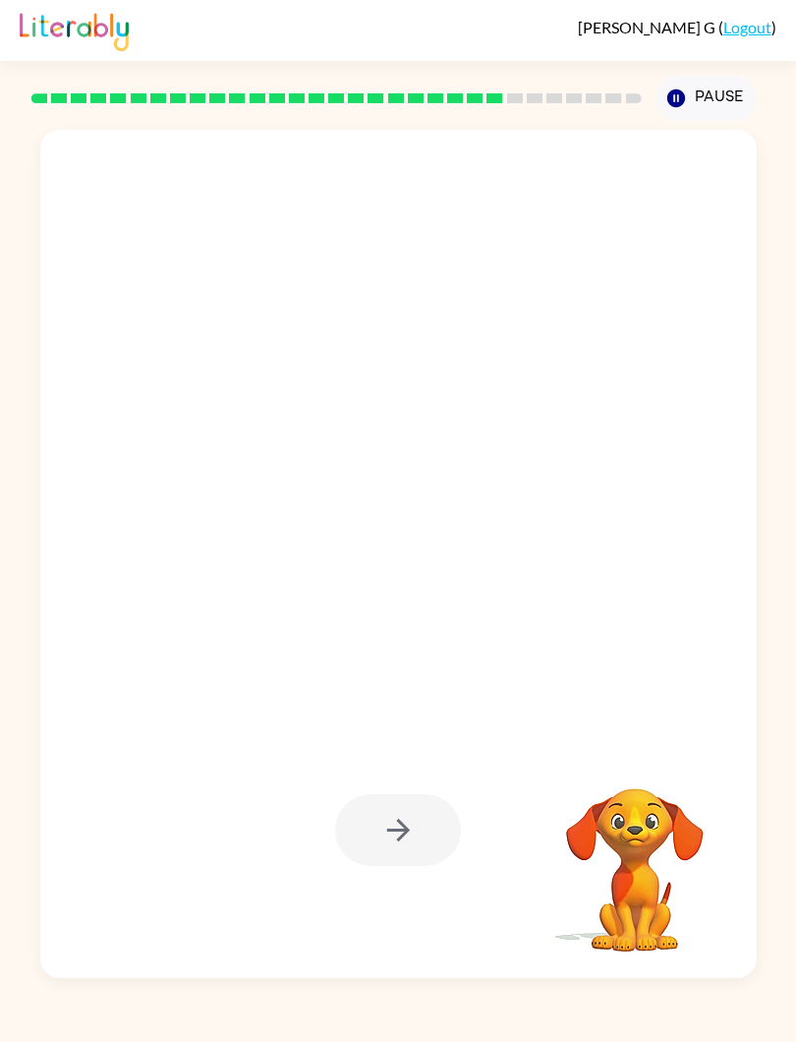
click at [621, 802] on video "Your browser must support playing .mp4 files to use Literably. Please try using…" at bounding box center [635, 856] width 197 height 197
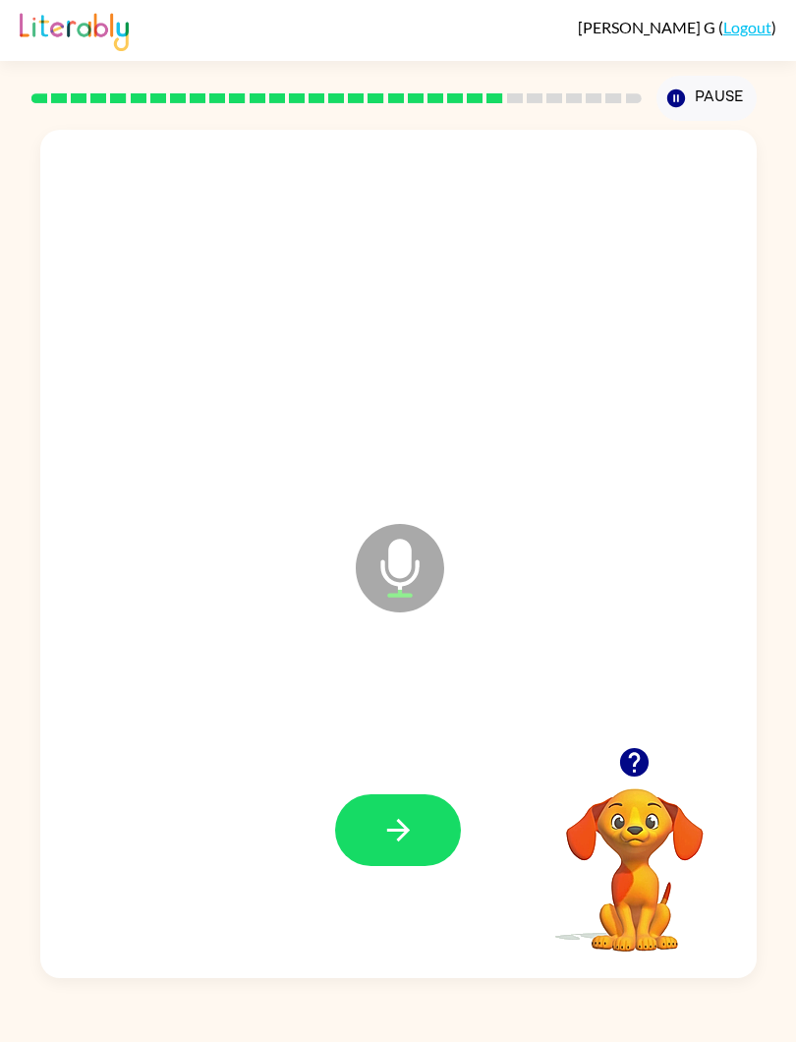
click at [377, 846] on button "button" at bounding box center [398, 830] width 126 height 72
click at [621, 770] on icon "button" at bounding box center [634, 762] width 34 height 34
click at [388, 825] on icon "button" at bounding box center [398, 830] width 34 height 34
click at [624, 757] on icon "button" at bounding box center [634, 762] width 29 height 29
click at [626, 773] on icon "button" at bounding box center [634, 762] width 29 height 29
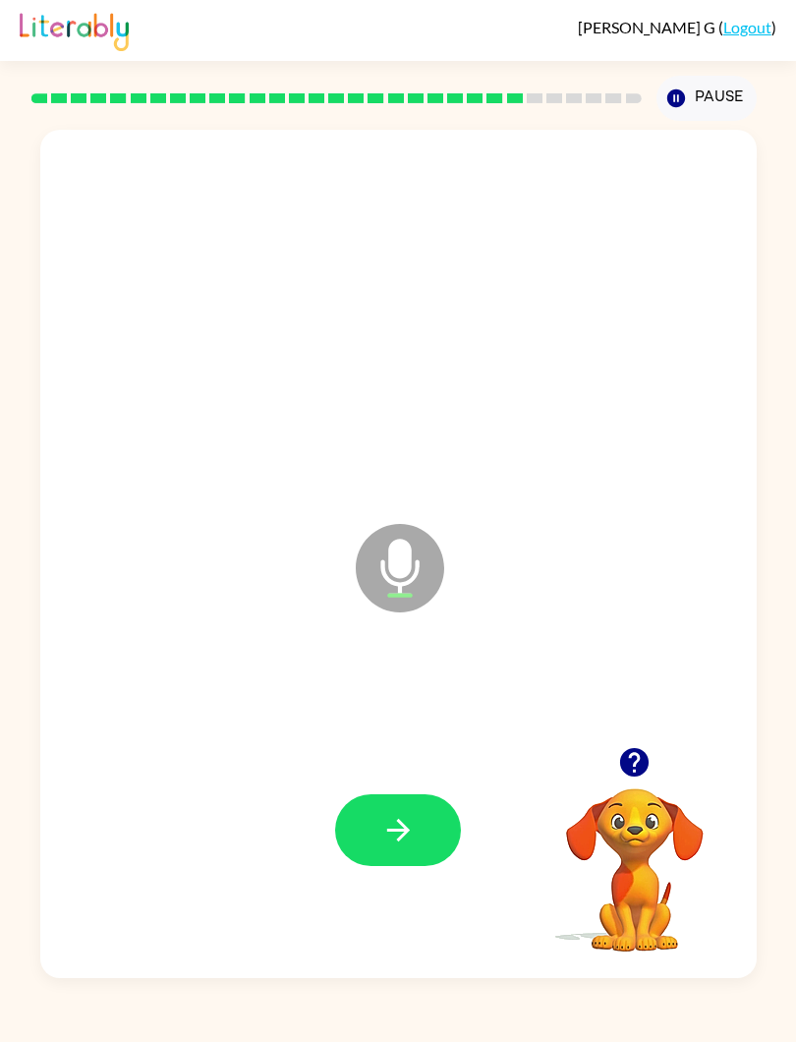
click at [689, 117] on button "Pause Pause" at bounding box center [707, 98] width 100 height 45
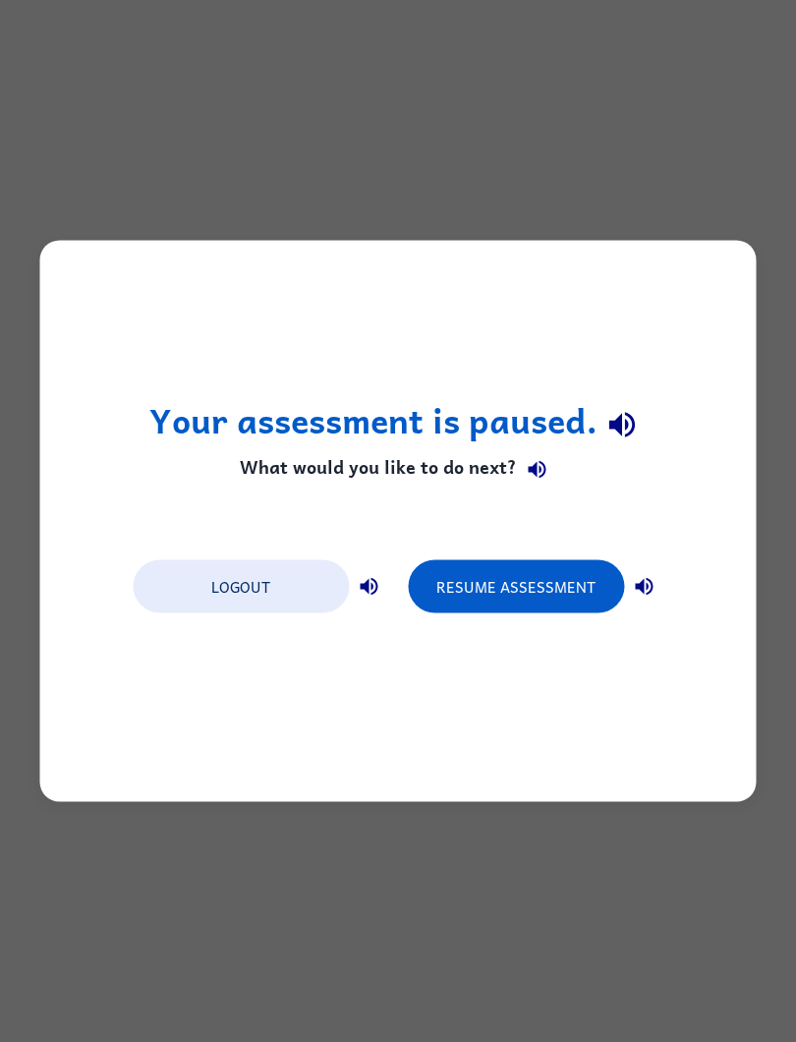
click at [506, 561] on button "Resume Assessment" at bounding box center [516, 586] width 216 height 53
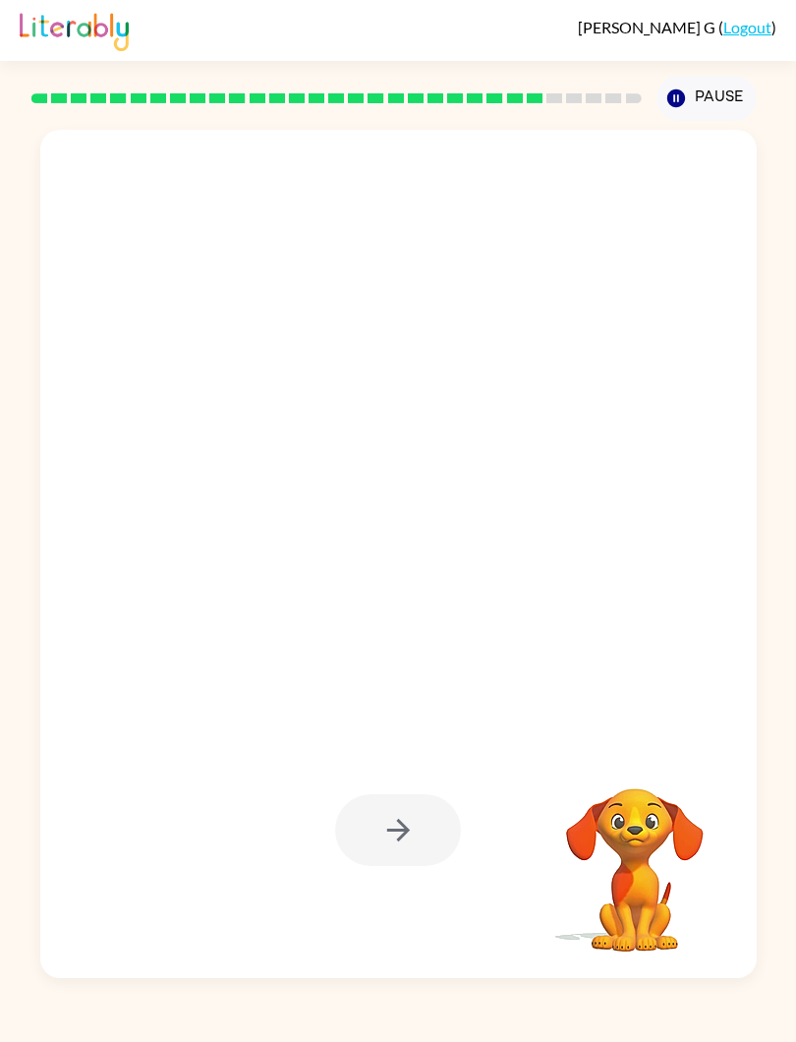
click at [0, 521] on div "Your browser must support playing .mp4 files to use Literably. Please try using…" at bounding box center [398, 549] width 796 height 857
